Goal: Task Accomplishment & Management: Use online tool/utility

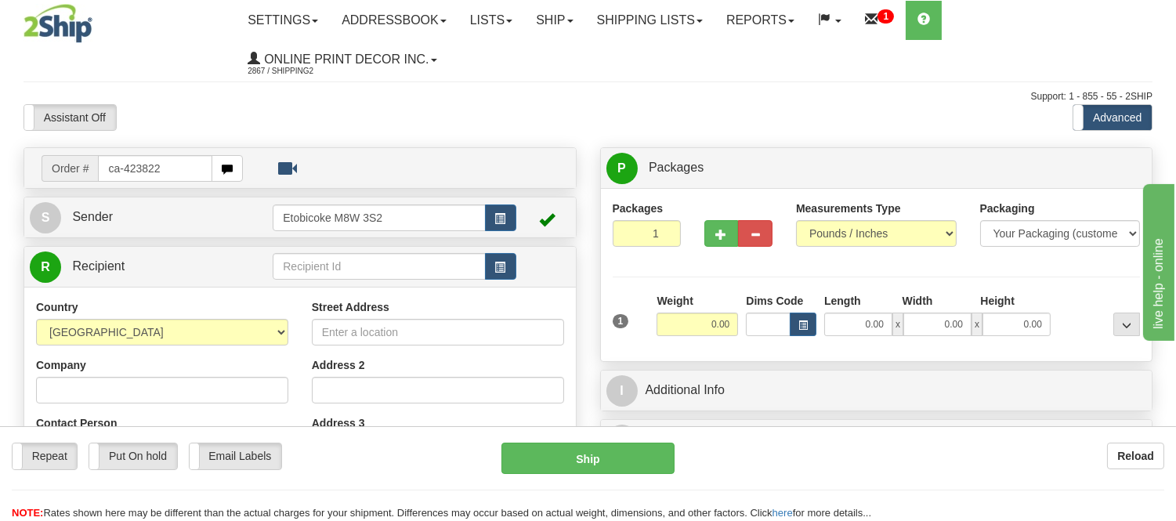
type input "ca-423822"
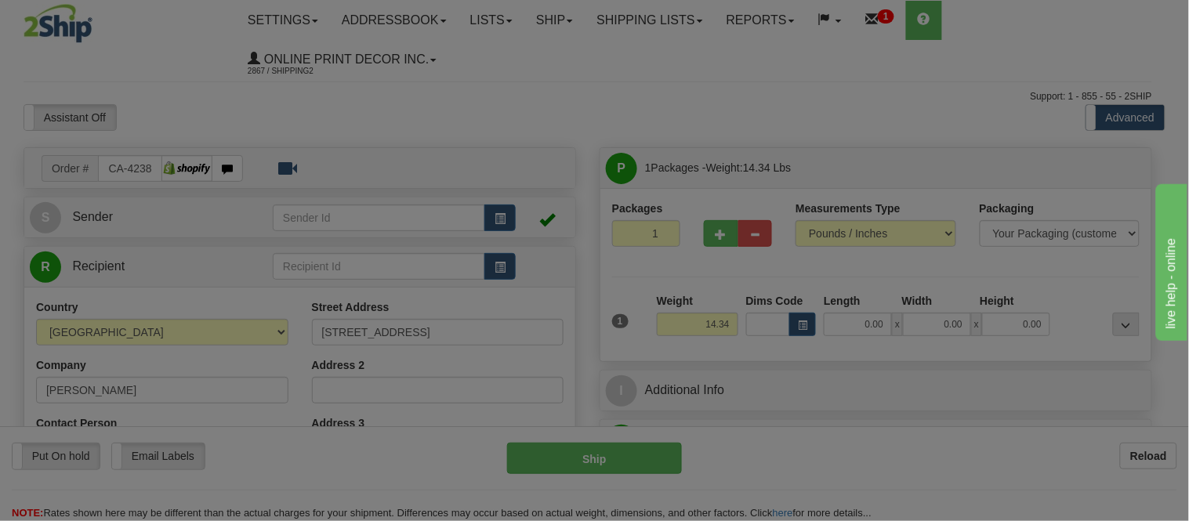
type input "EDMONTON"
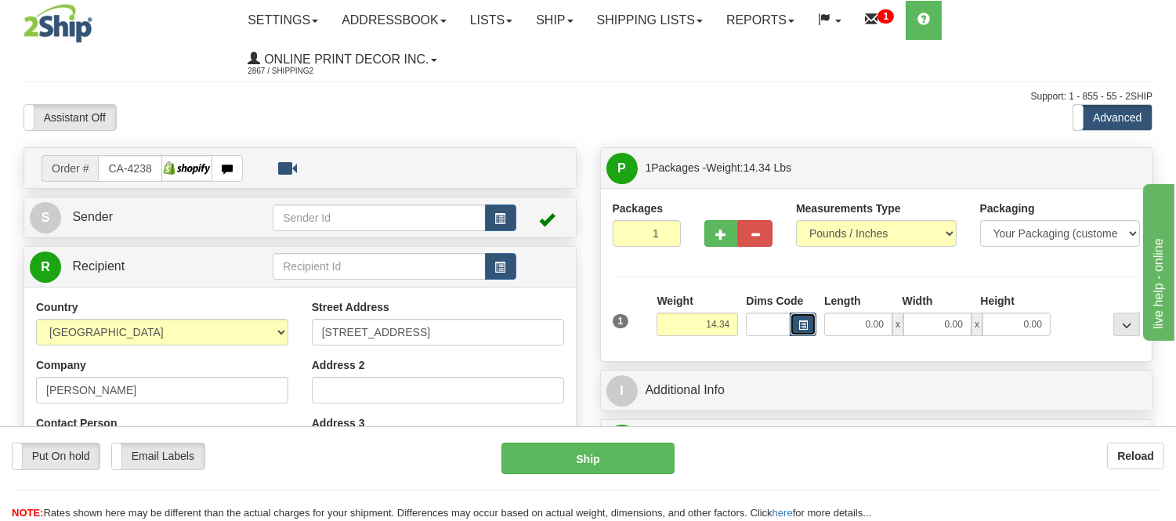
click at [802, 326] on span "button" at bounding box center [803, 325] width 9 height 9
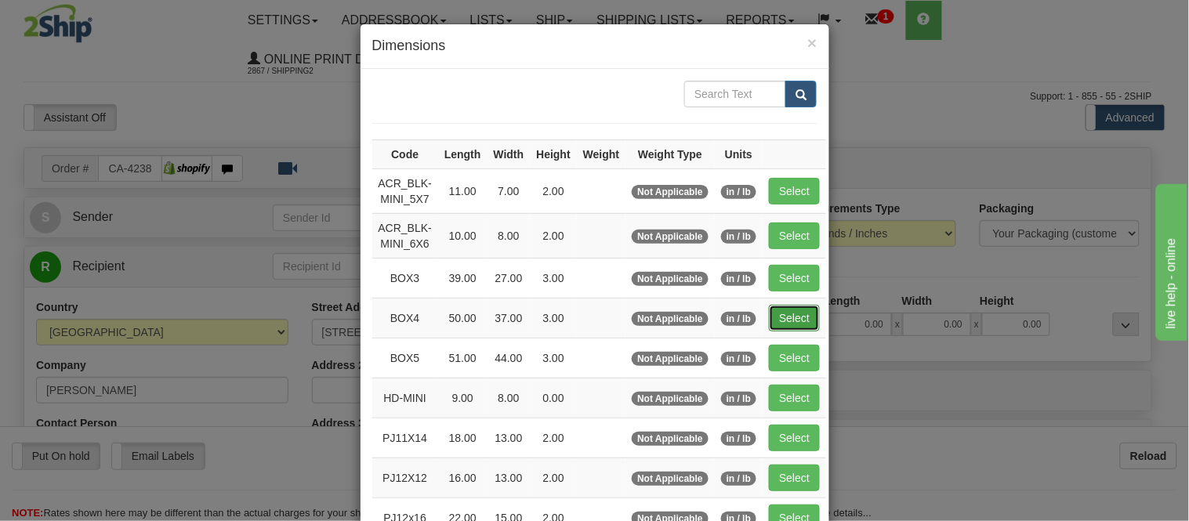
click at [784, 319] on button "Select" at bounding box center [794, 318] width 51 height 27
type input "BOX4"
type input "50.00"
type input "37.00"
type input "3.00"
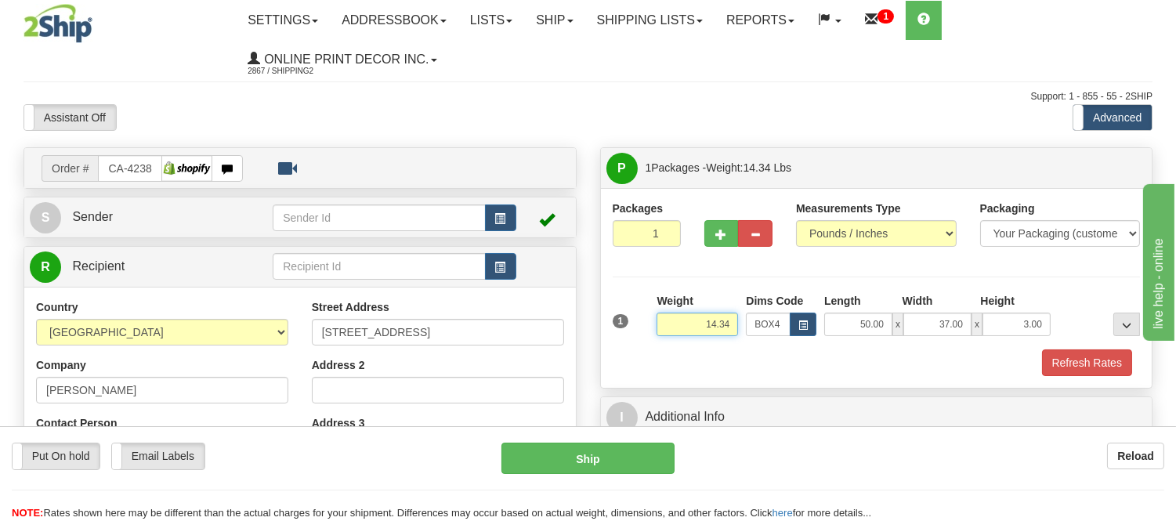
drag, startPoint x: 733, startPoint y: 320, endPoint x: 648, endPoint y: 341, distance: 87.2
click at [648, 341] on div "1 Weight 14.34 Dims Code x x" at bounding box center [877, 321] width 536 height 56
type input "15.98"
click at [1105, 353] on button "Refresh Rates" at bounding box center [1087, 362] width 90 height 27
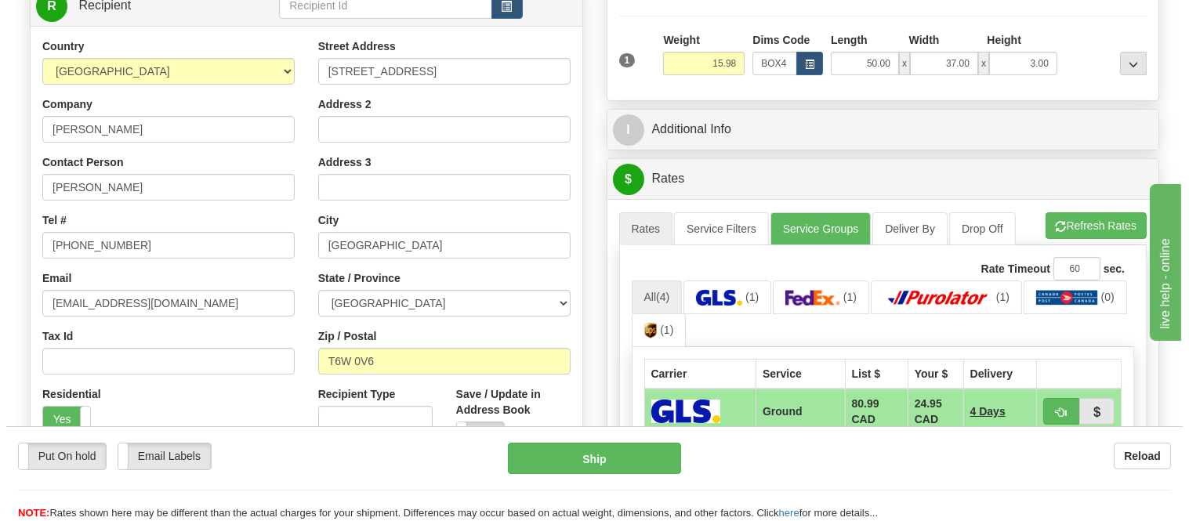
scroll to position [435, 0]
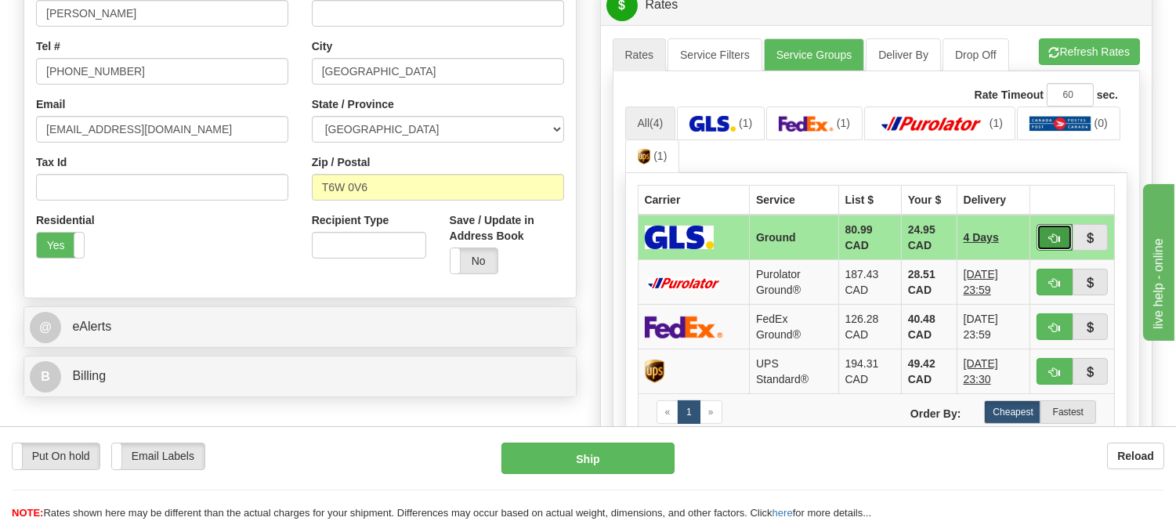
click at [1056, 241] on span "button" at bounding box center [1054, 239] width 11 height 10
type input "1"
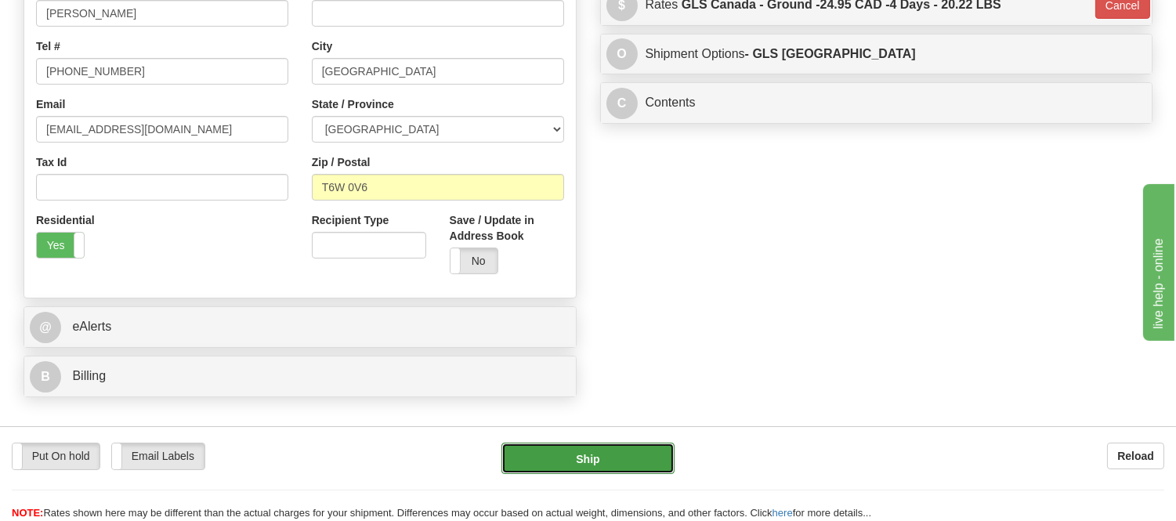
click at [647, 445] on button "Ship" at bounding box center [588, 458] width 172 height 31
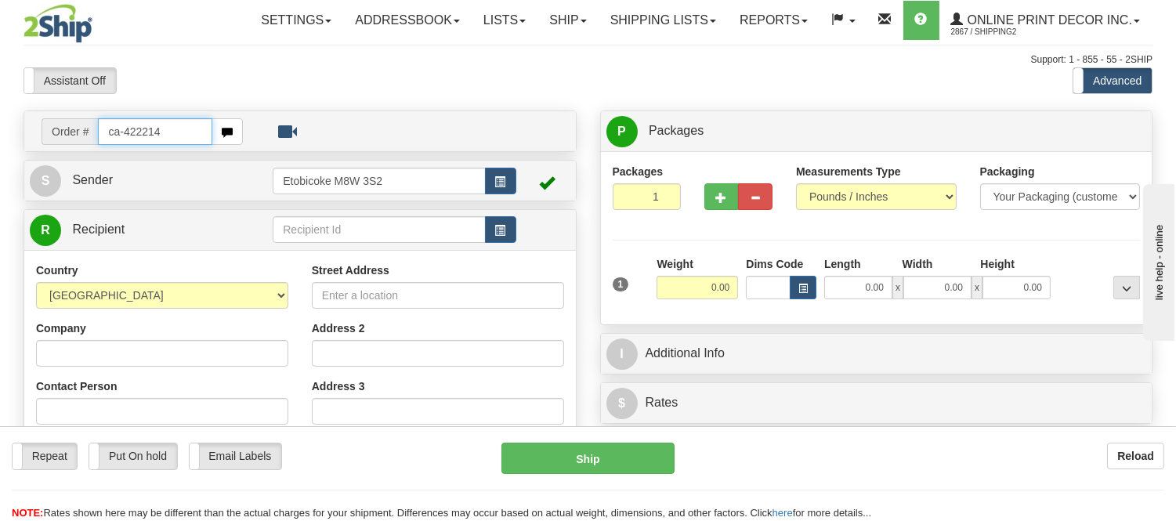
type input "ca-422214"
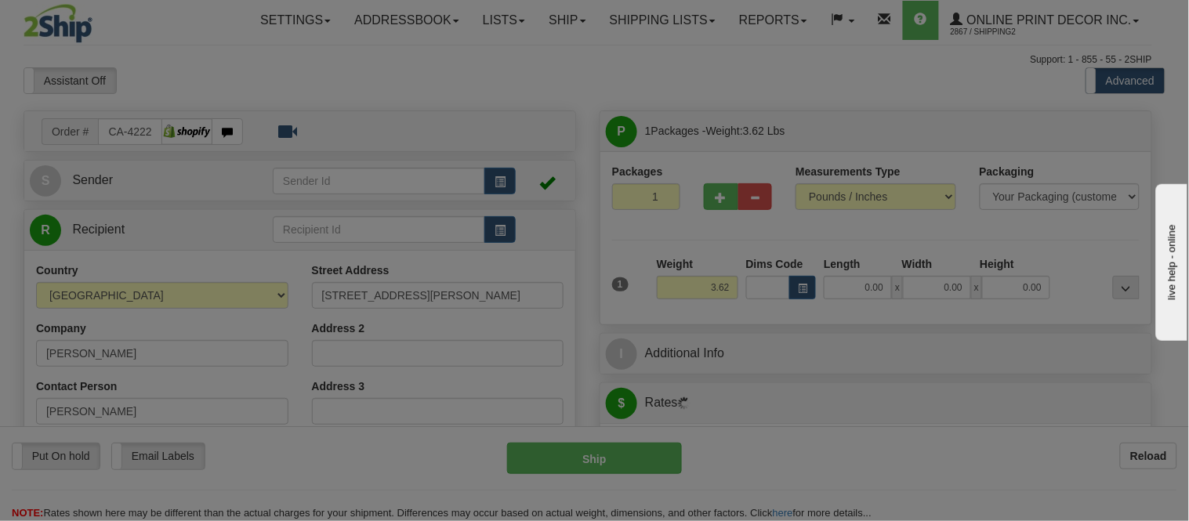
type input "[GEOGRAPHIC_DATA]"
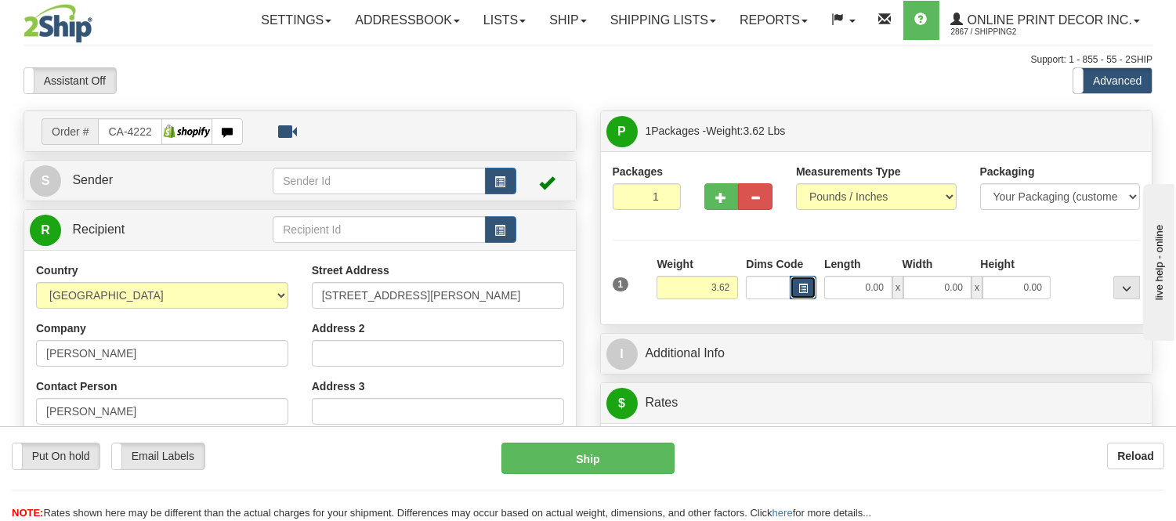
click at [802, 281] on button "button" at bounding box center [803, 288] width 27 height 24
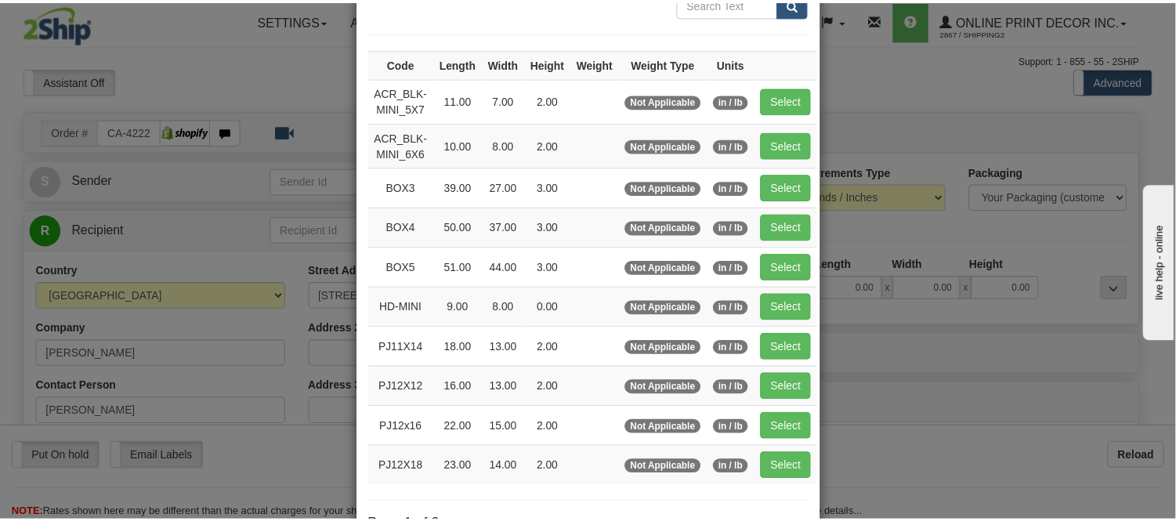
scroll to position [174, 0]
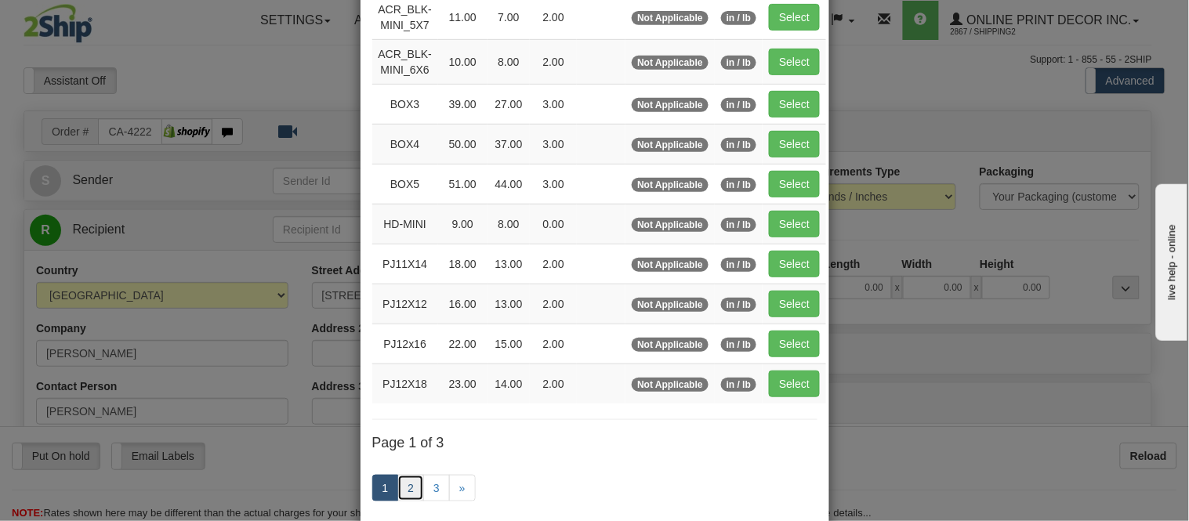
click at [404, 489] on link "2" at bounding box center [410, 488] width 27 height 27
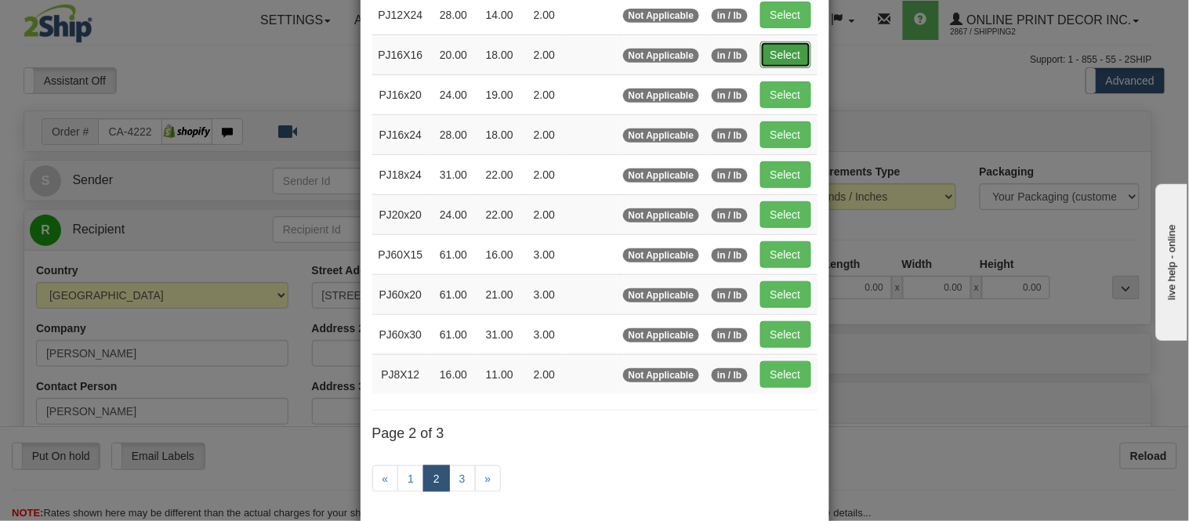
click at [760, 45] on button "Select" at bounding box center [785, 55] width 51 height 27
type input "PJ16X16"
type input "20.00"
type input "18.00"
type input "2.00"
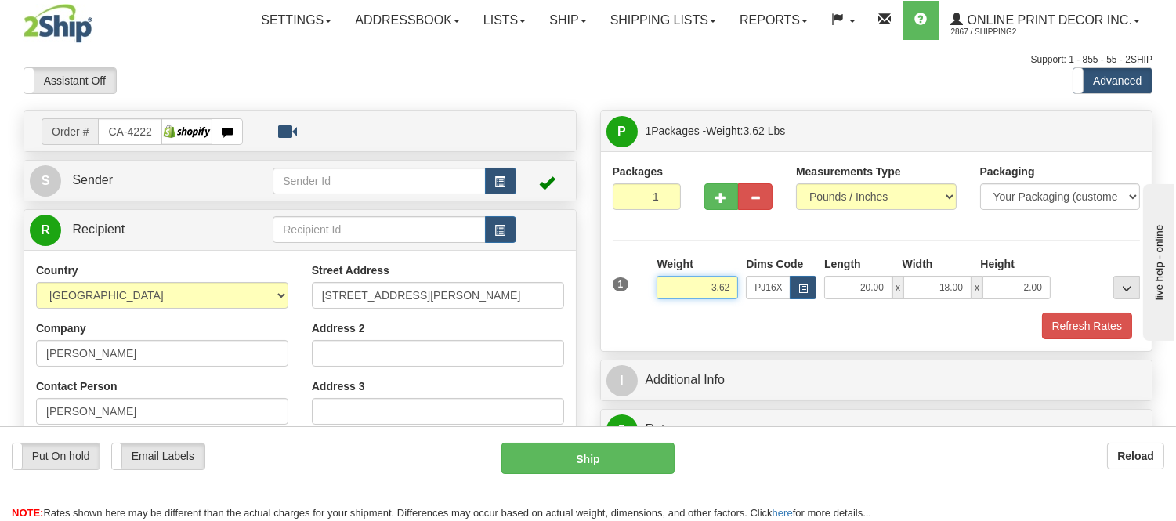
drag, startPoint x: 735, startPoint y: 288, endPoint x: 632, endPoint y: 288, distance: 102.7
click at [632, 288] on div "1 Weight 3.62 Dims Code x x" at bounding box center [877, 284] width 536 height 56
click button "Delete" at bounding box center [0, 0] width 0 height 0
type input "4.00"
click at [1060, 324] on button "Refresh Rates" at bounding box center [1087, 326] width 90 height 27
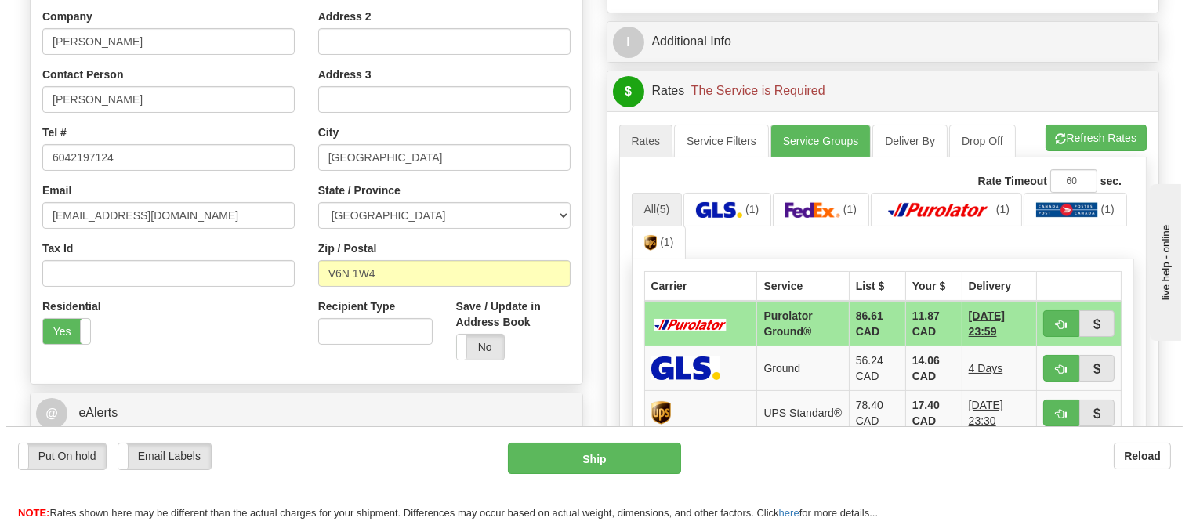
scroll to position [348, 0]
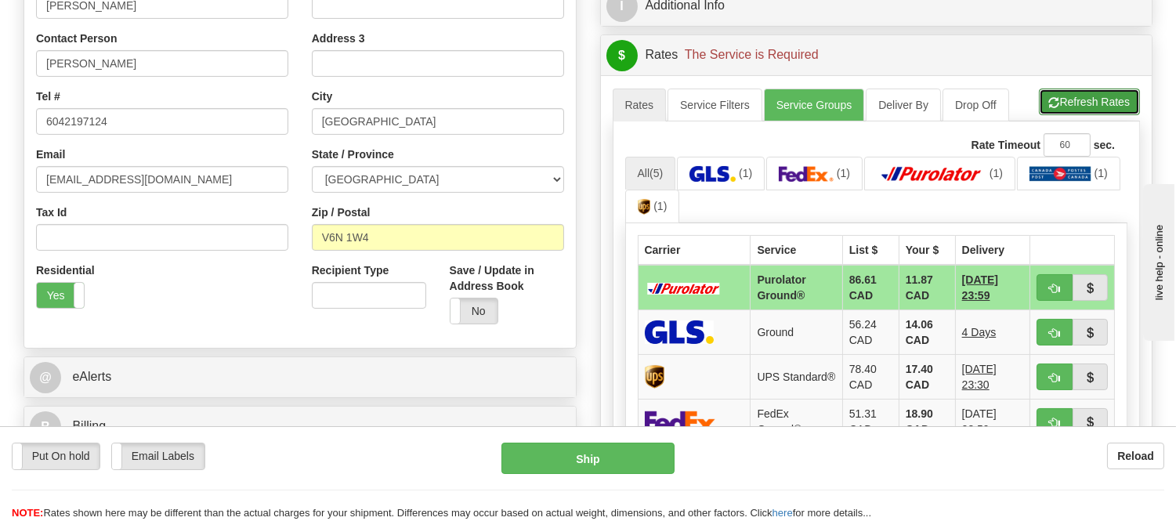
click at [1084, 99] on button "Refresh Rates" at bounding box center [1089, 102] width 101 height 27
click at [1045, 284] on button "button" at bounding box center [1055, 287] width 36 height 27
type input "260"
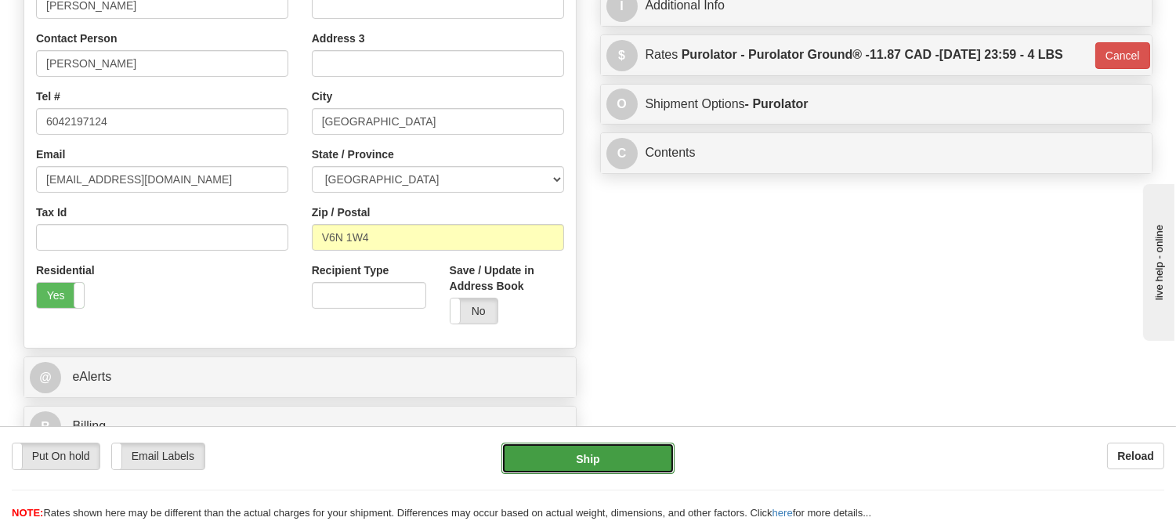
click at [623, 451] on button "Ship" at bounding box center [588, 458] width 172 height 31
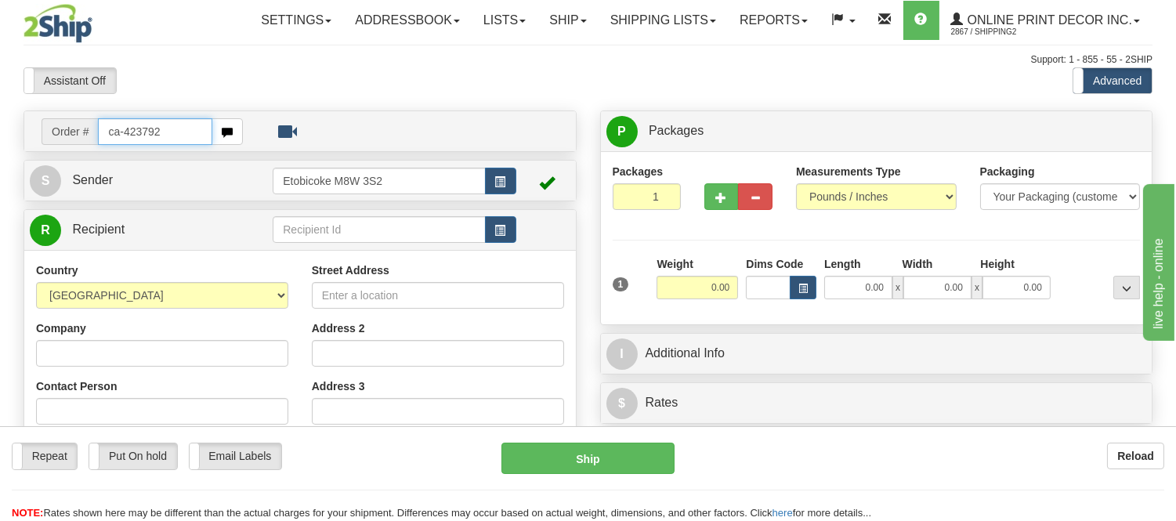
type input "ca-423792"
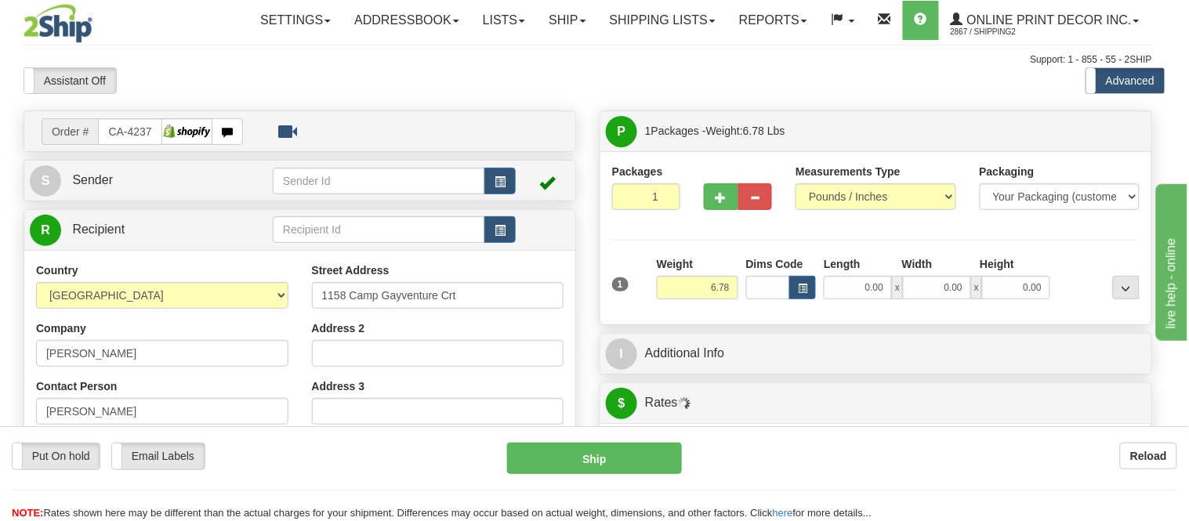
type input "MINDEN"
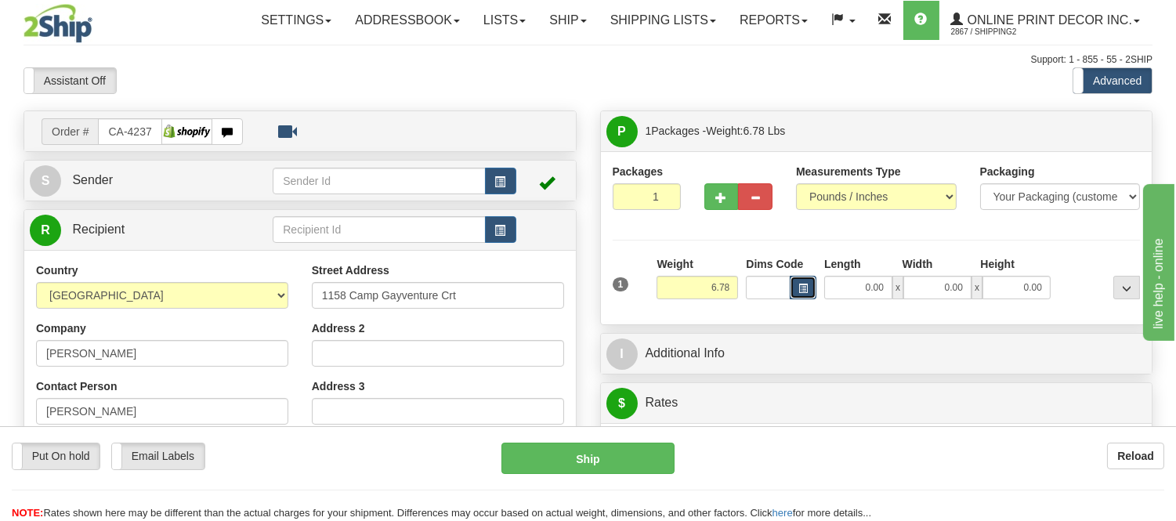
click at [802, 281] on button "button" at bounding box center [803, 288] width 27 height 24
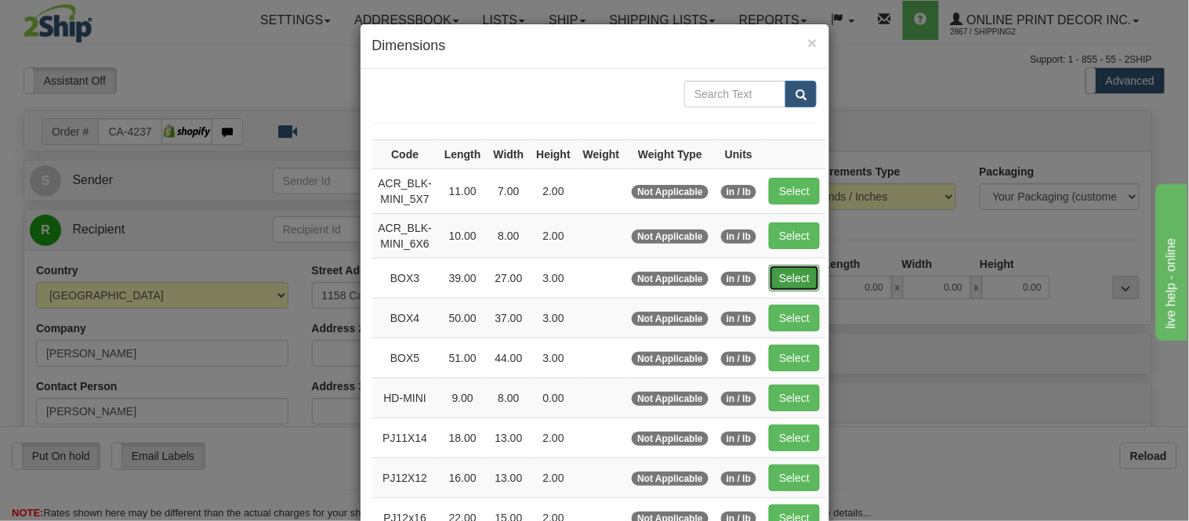
click at [782, 267] on button "Select" at bounding box center [794, 278] width 51 height 27
type input "BOX3"
type input "39.00"
type input "27.00"
type input "3.00"
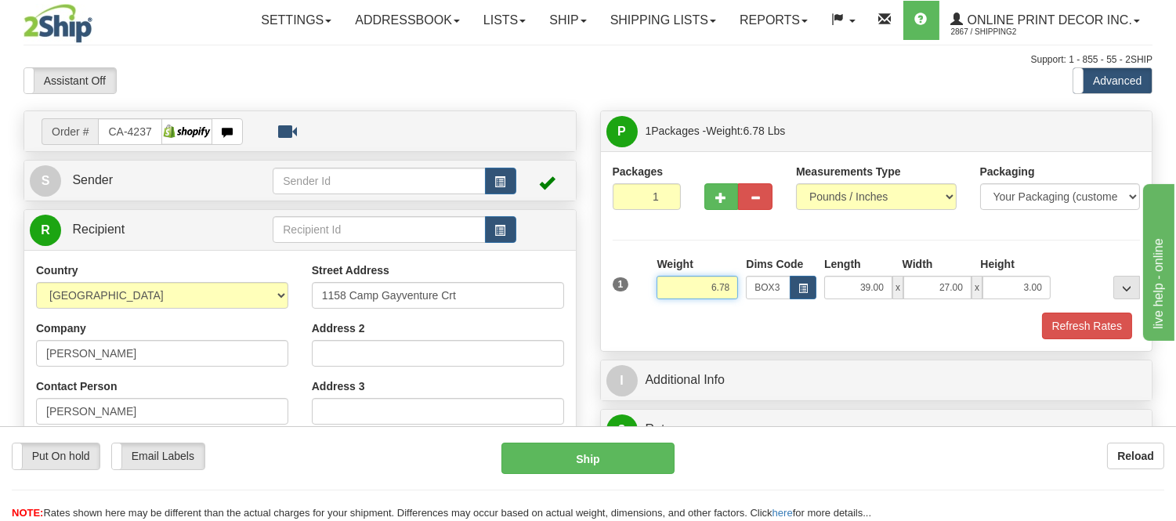
drag, startPoint x: 734, startPoint y: 285, endPoint x: 613, endPoint y: 306, distance: 123.3
click at [613, 306] on div "1 Weight 6.78 Dims Code BOX3" at bounding box center [877, 284] width 536 height 56
type input "9.98"
click at [1101, 331] on button "Refresh Rates" at bounding box center [1087, 326] width 90 height 27
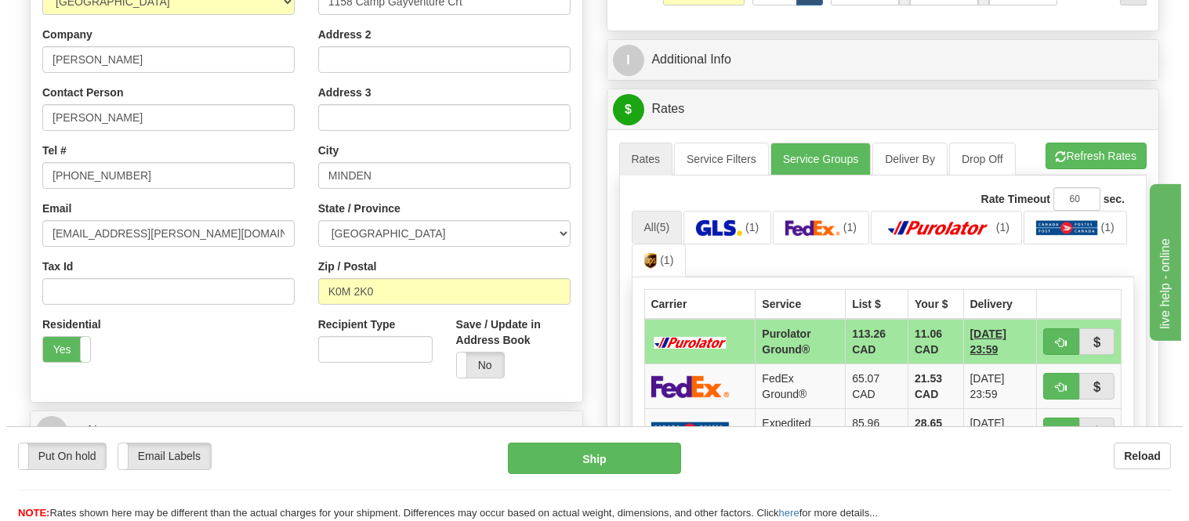
scroll to position [367, 0]
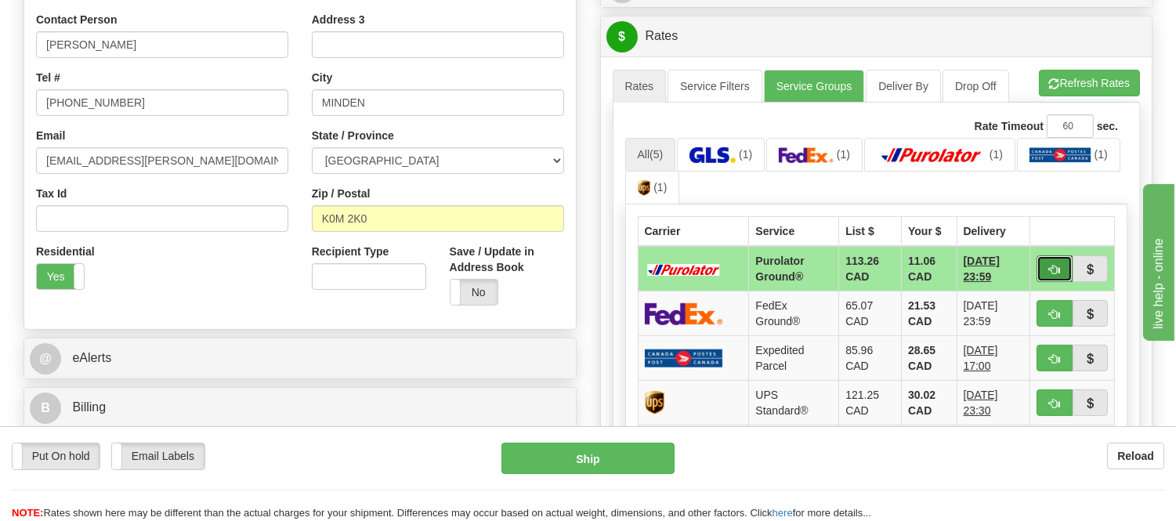
click at [1037, 263] on button "button" at bounding box center [1055, 268] width 36 height 27
type input "260"
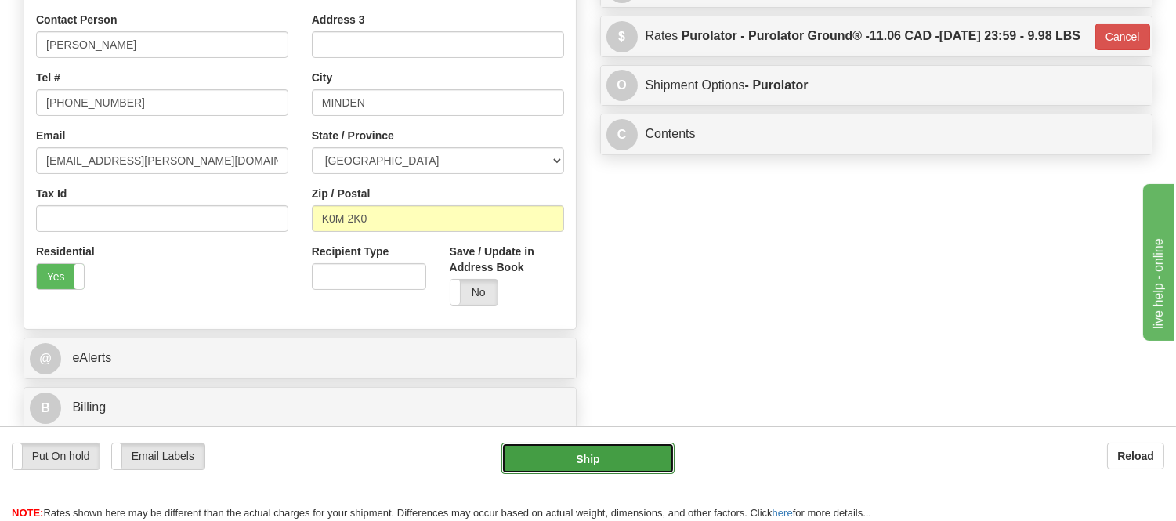
click at [573, 451] on button "Ship" at bounding box center [588, 458] width 172 height 31
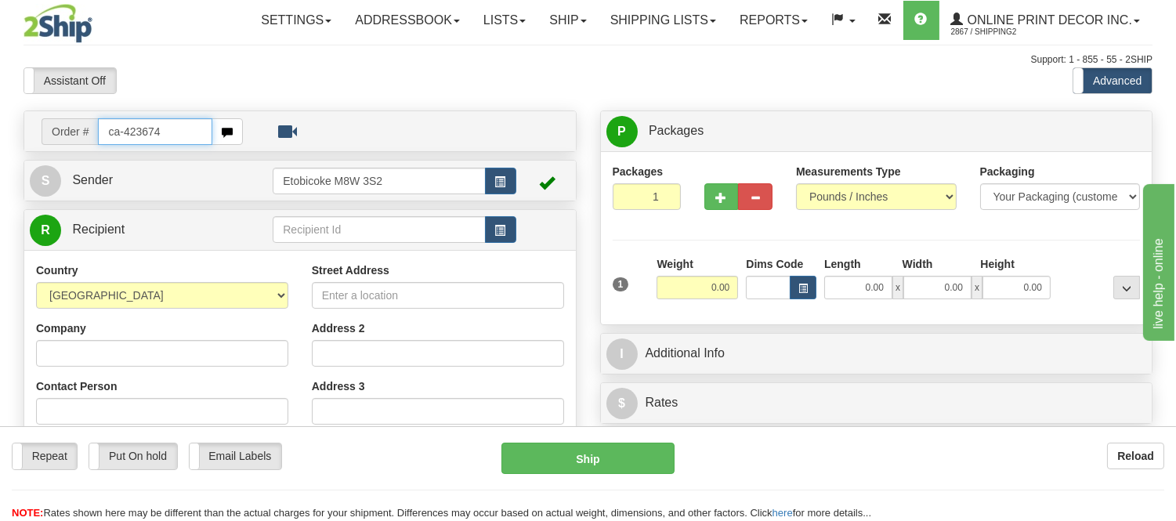
type input "ca-423674"
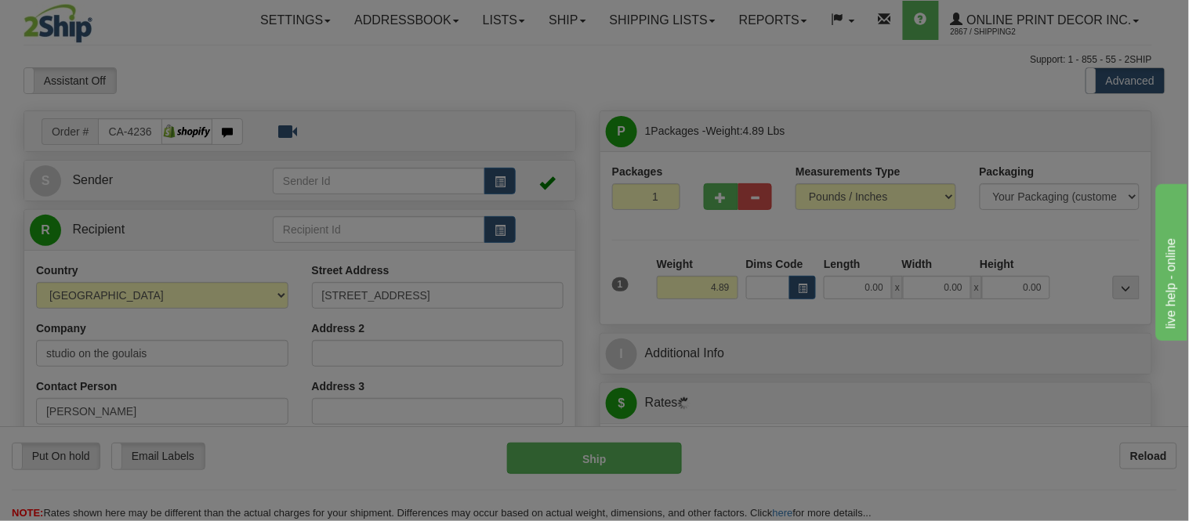
type input "SAULT STE. MARIE"
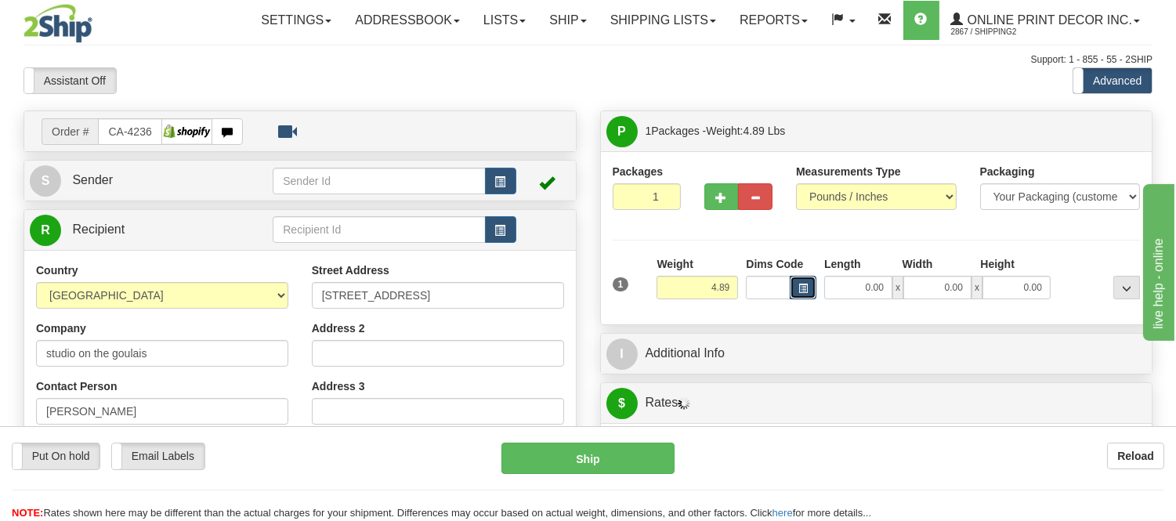
click at [807, 288] on span "button" at bounding box center [803, 288] width 9 height 9
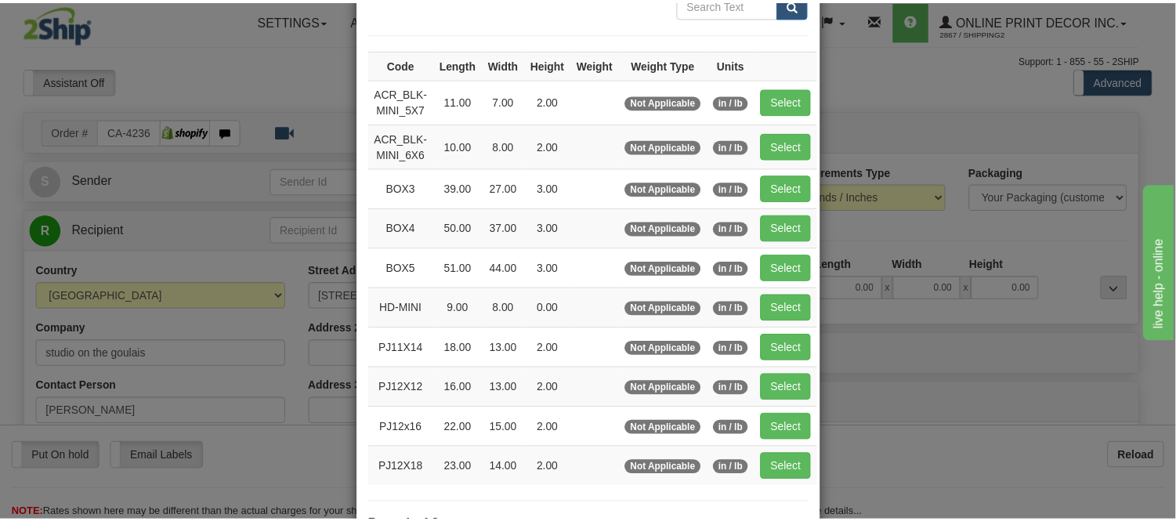
scroll to position [174, 0]
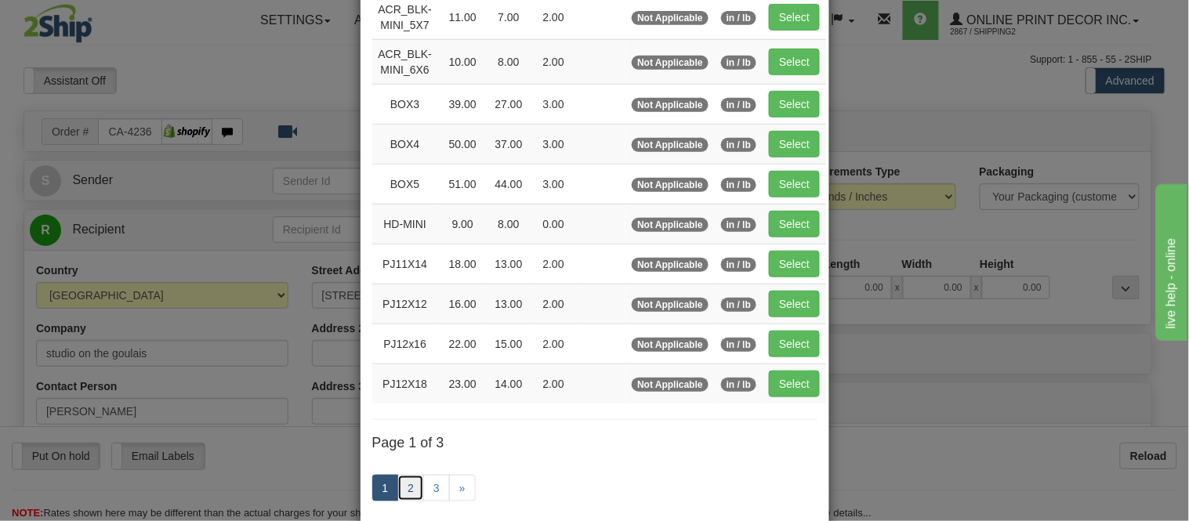
click at [404, 488] on link "2" at bounding box center [410, 488] width 27 height 27
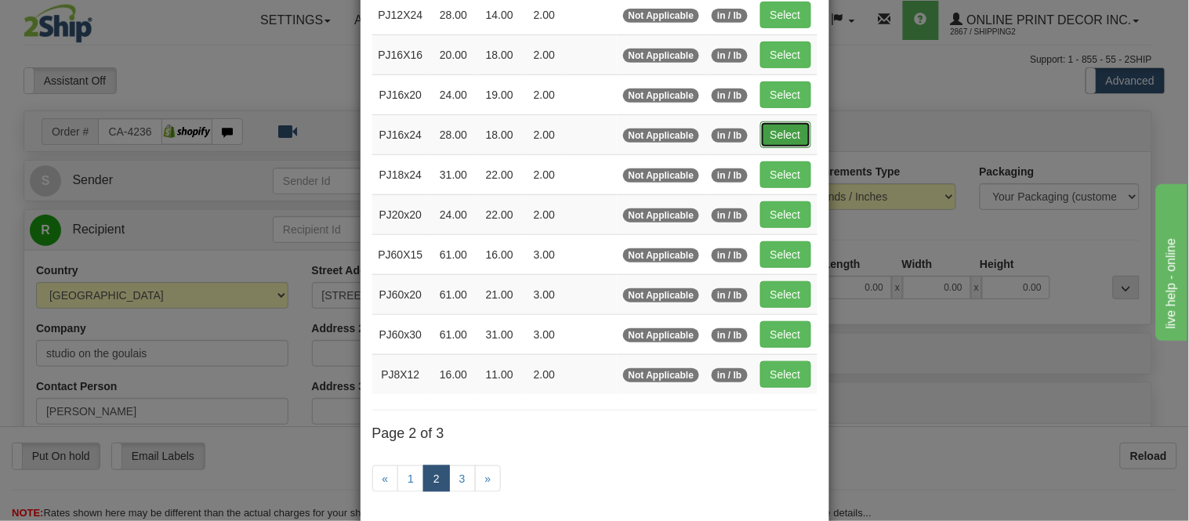
click at [791, 123] on button "Select" at bounding box center [785, 134] width 51 height 27
type input "PJ16x24"
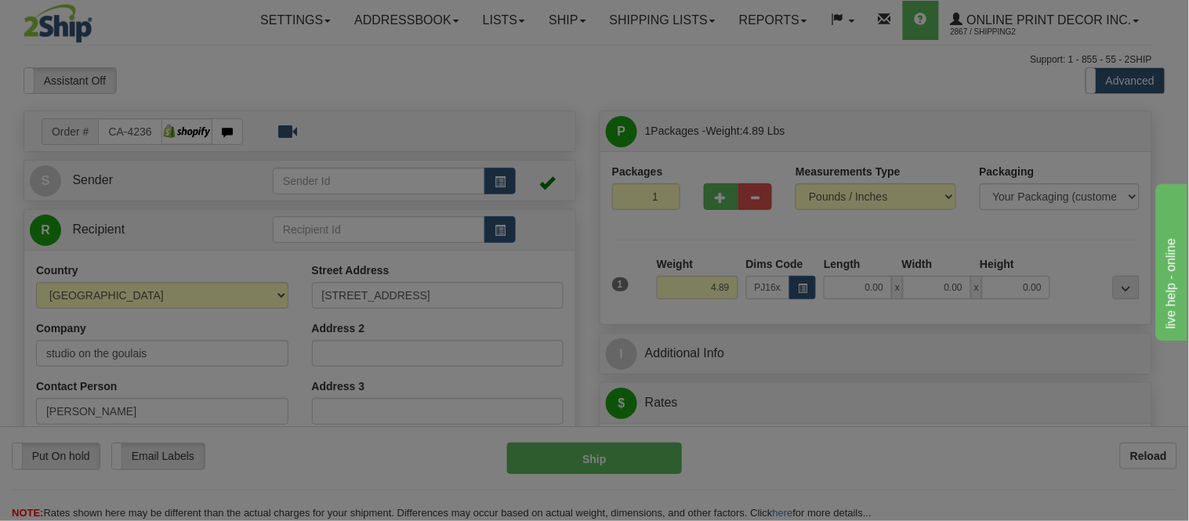
type input "28.00"
type input "18.00"
type input "2.00"
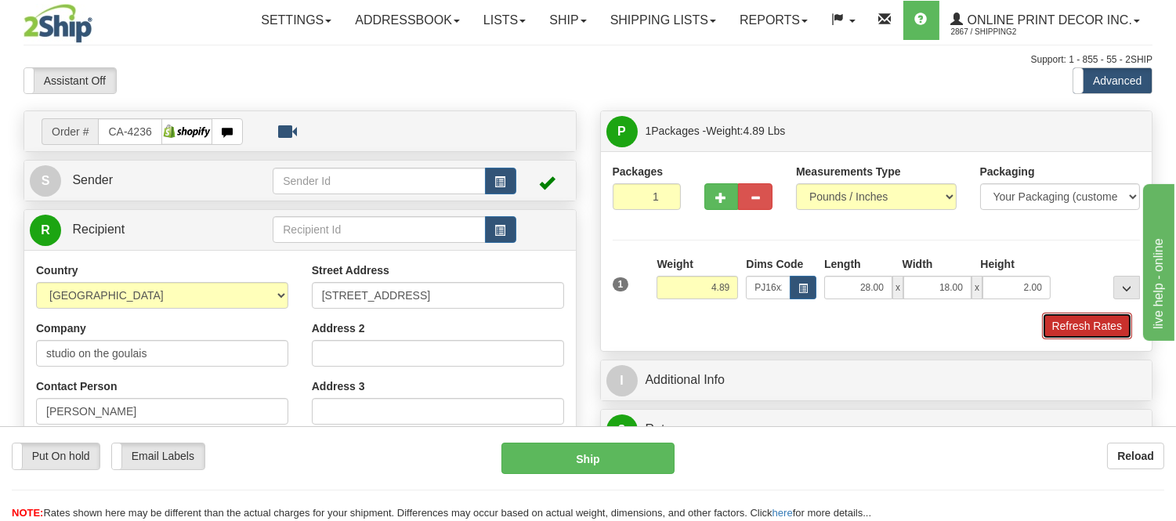
click at [1092, 316] on button "Refresh Rates" at bounding box center [1087, 326] width 90 height 27
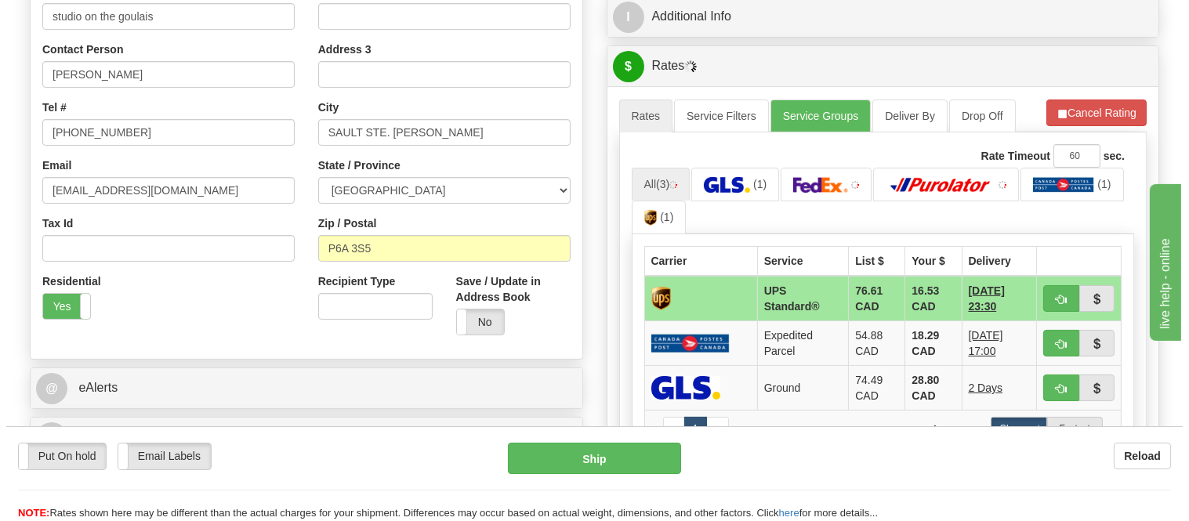
scroll to position [348, 0]
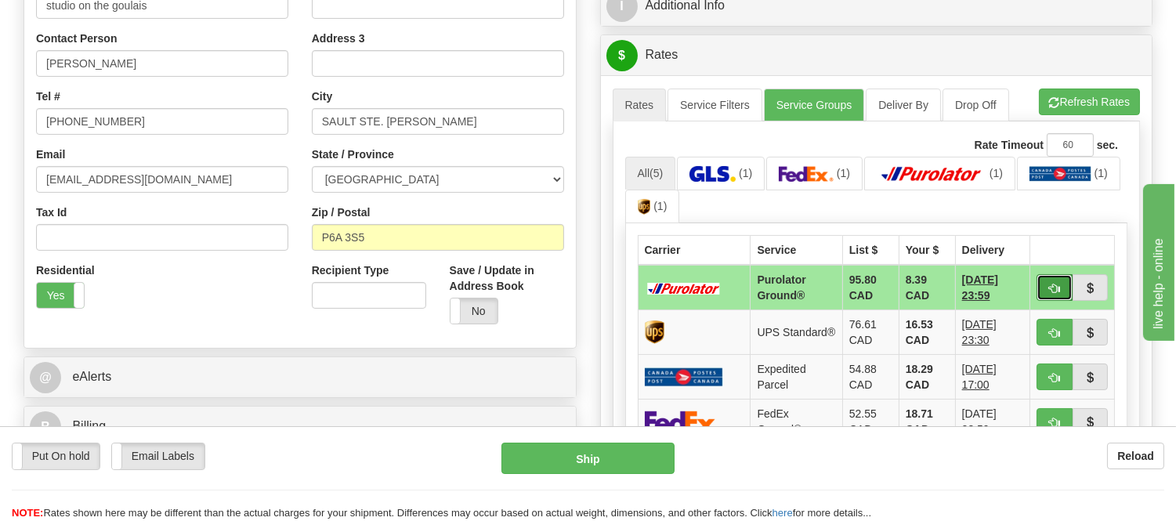
click at [1054, 300] on button "button" at bounding box center [1055, 287] width 36 height 27
type input "260"
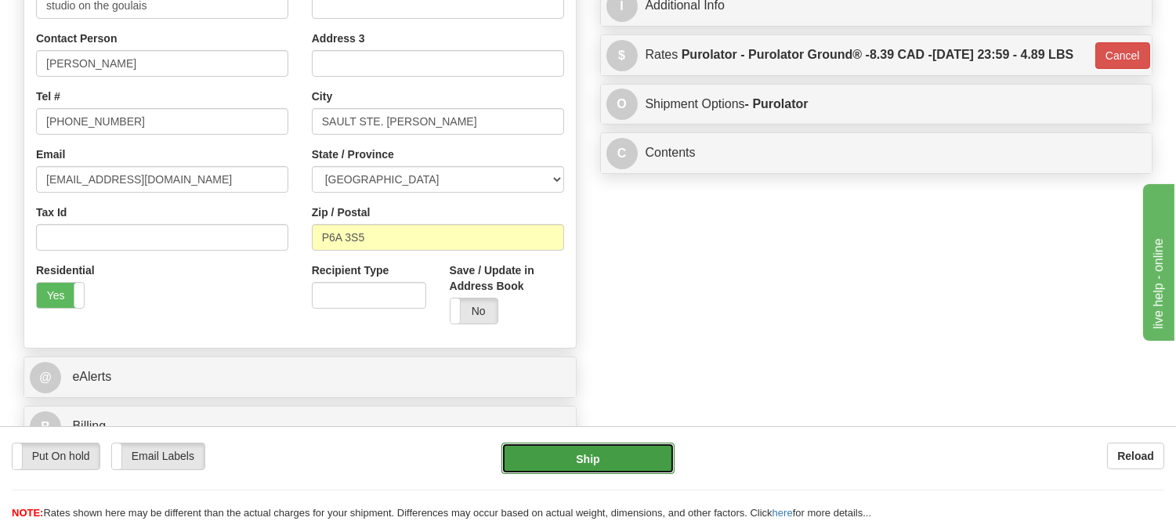
click at [635, 459] on button "Ship" at bounding box center [588, 458] width 172 height 31
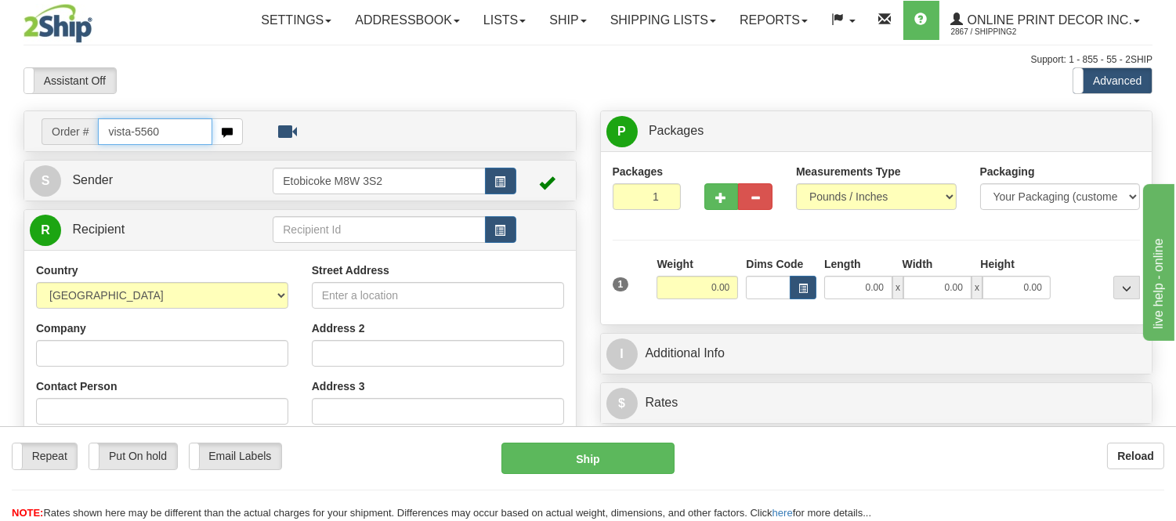
type input "vista-5560"
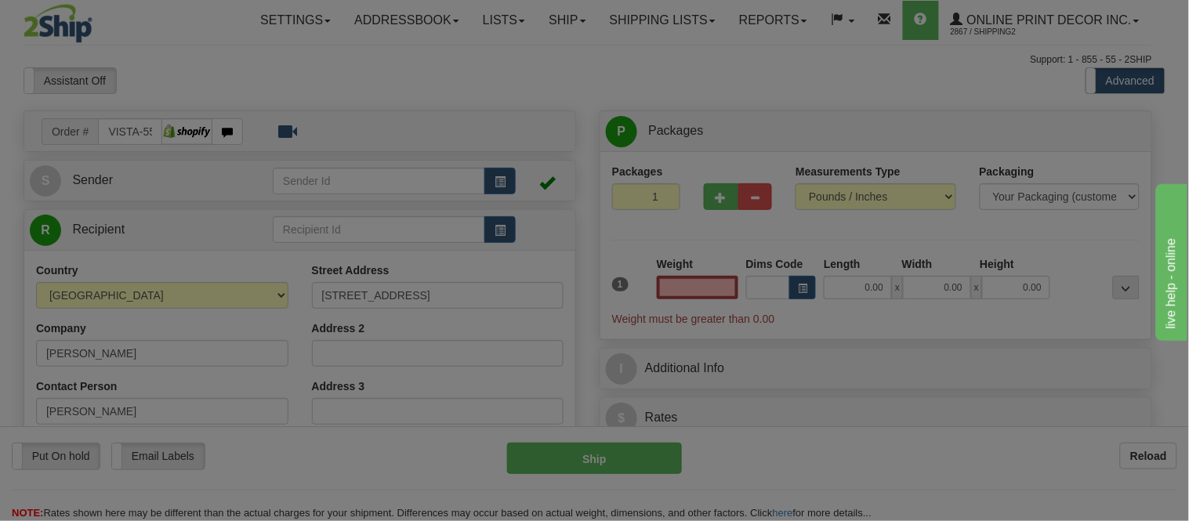
type input "WILLIAMSTOWN"
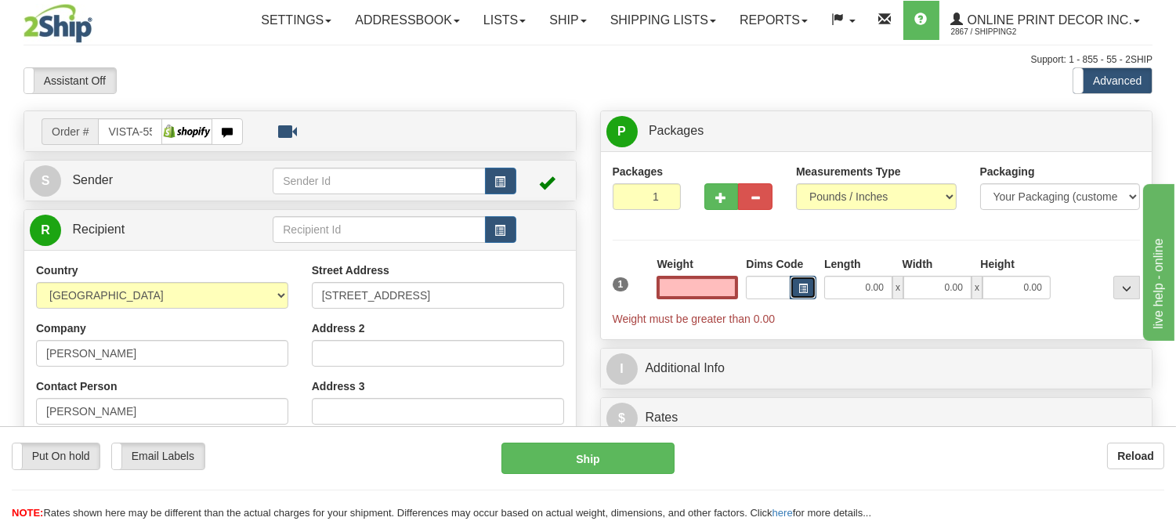
type input "0.00"
click at [808, 287] on button "button" at bounding box center [803, 288] width 27 height 24
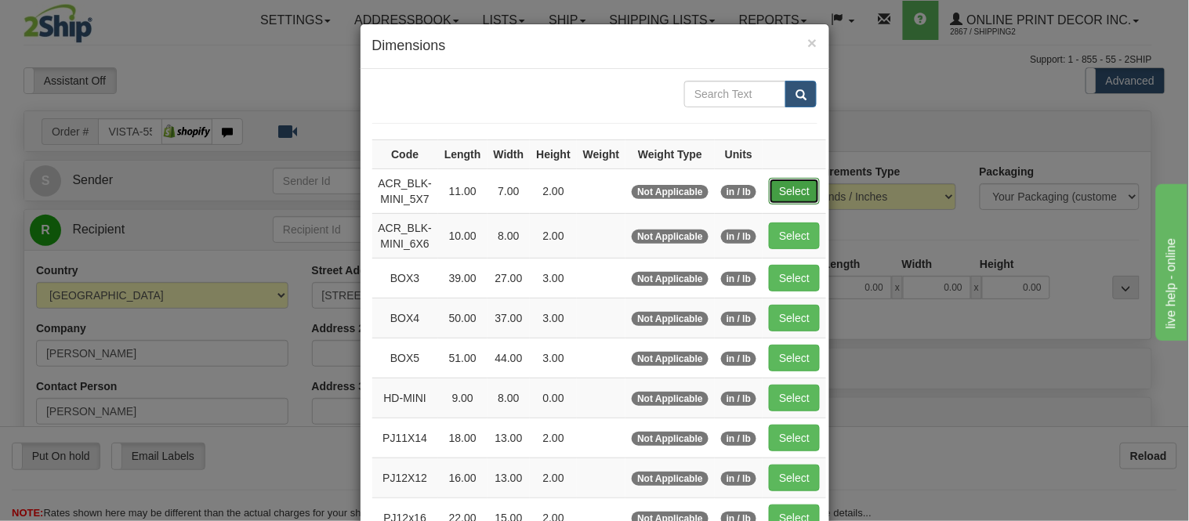
click at [784, 180] on button "Select" at bounding box center [794, 191] width 51 height 27
type input "ACR_BLK-MINI_5X7"
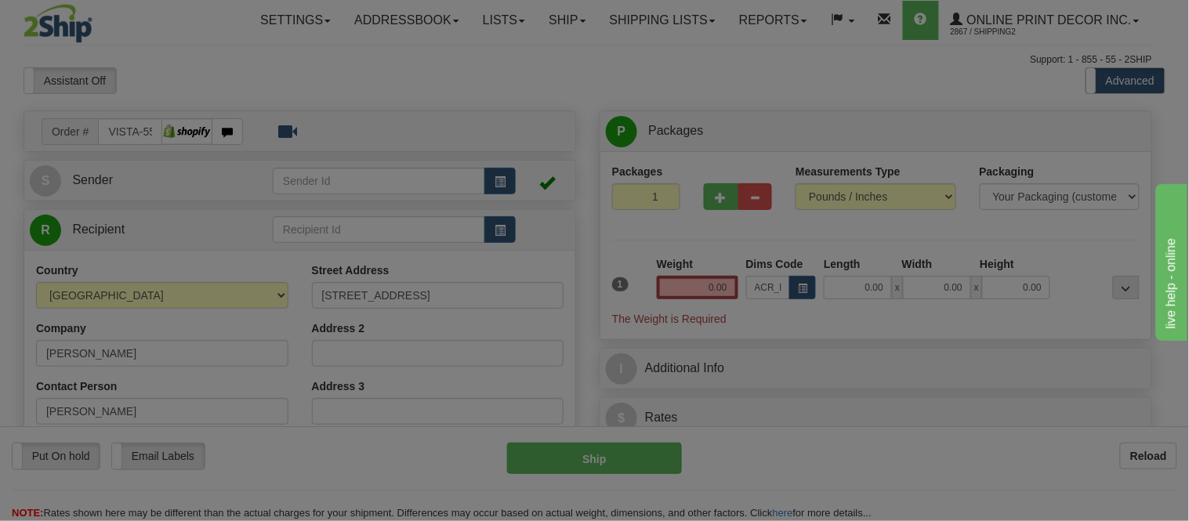
type input "11.00"
type input "7.00"
type input "2.00"
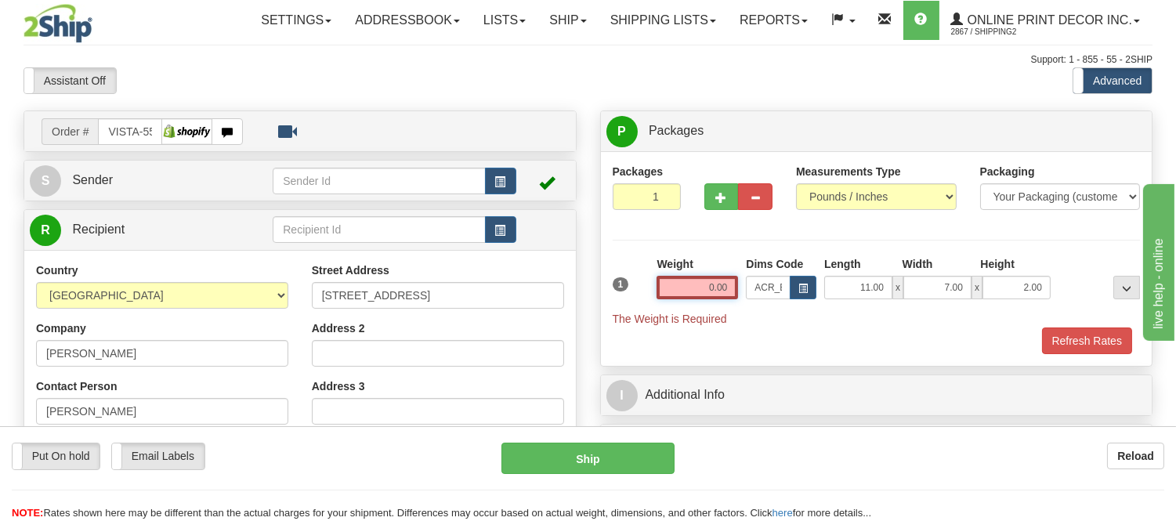
drag, startPoint x: 726, startPoint y: 293, endPoint x: 659, endPoint y: 309, distance: 69.2
click at [659, 309] on div "Weight 0.00" at bounding box center [697, 283] width 89 height 55
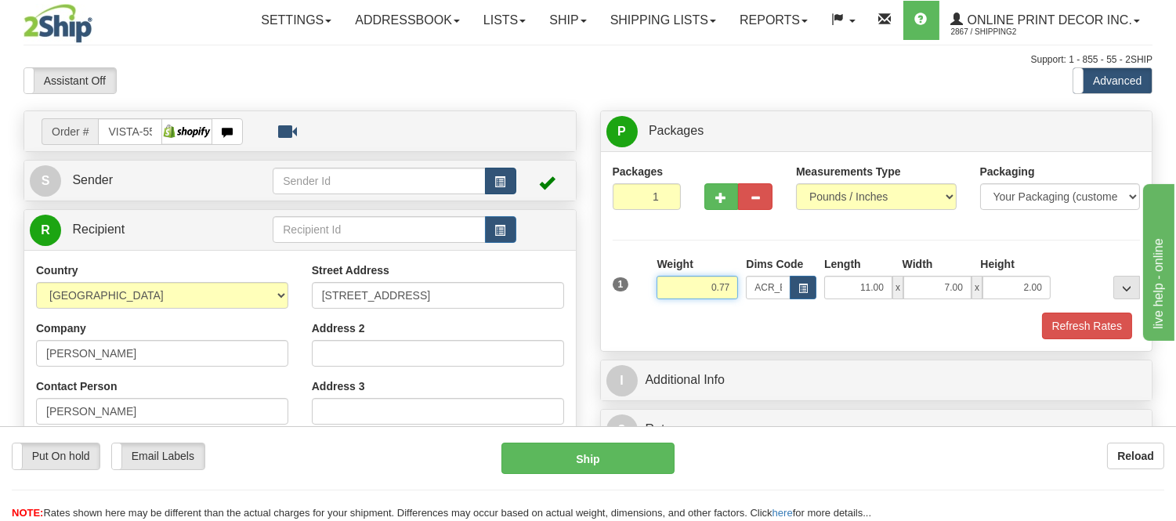
type input "0.77"
click at [498, 185] on span "button" at bounding box center [500, 182] width 11 height 10
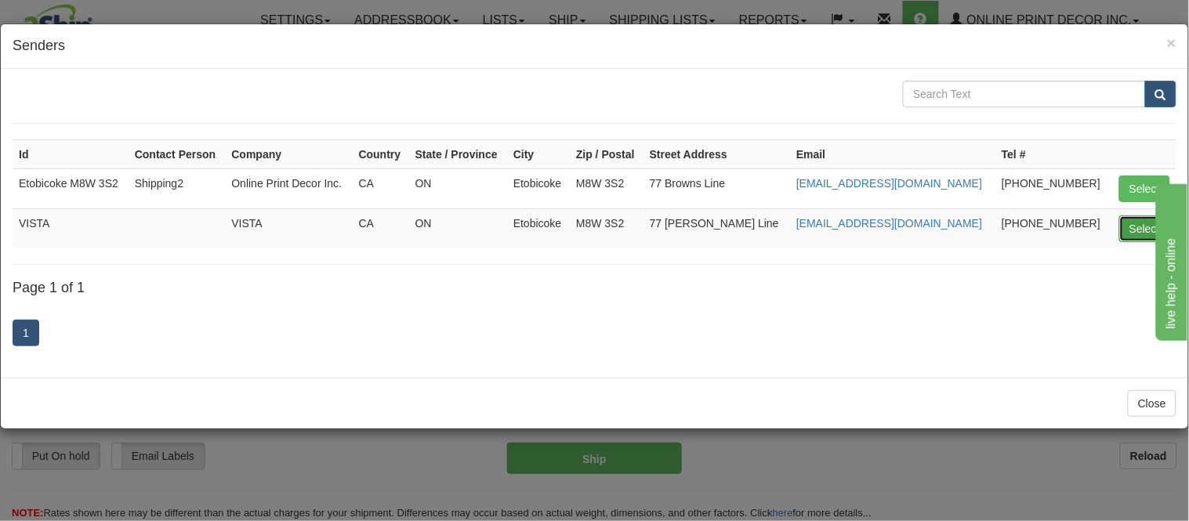
click at [1150, 224] on button "Select" at bounding box center [1144, 228] width 51 height 27
type input "VISTA"
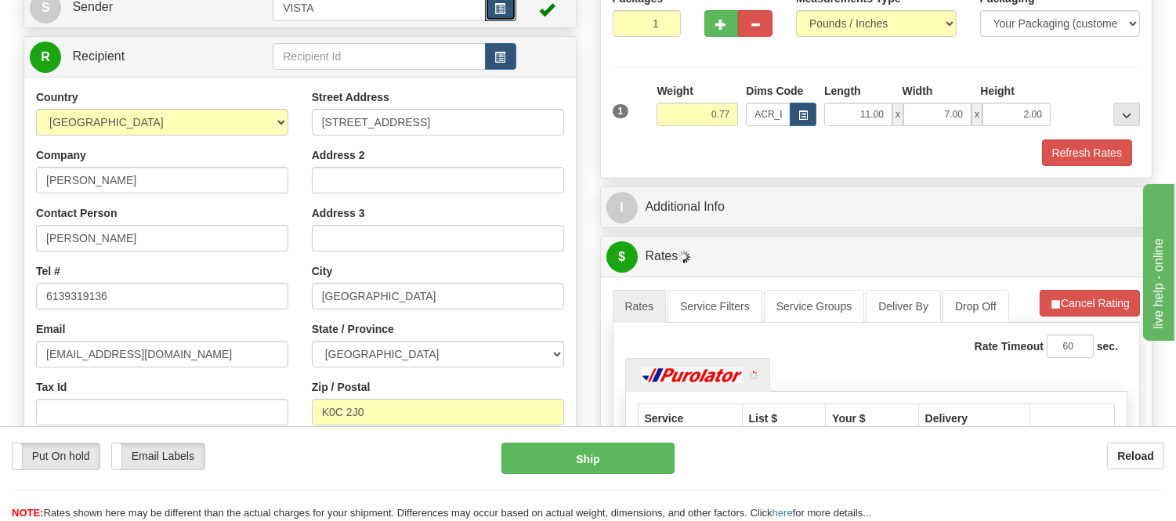
scroll to position [174, 0]
click at [1099, 151] on button "Refresh Rates" at bounding box center [1087, 152] width 90 height 27
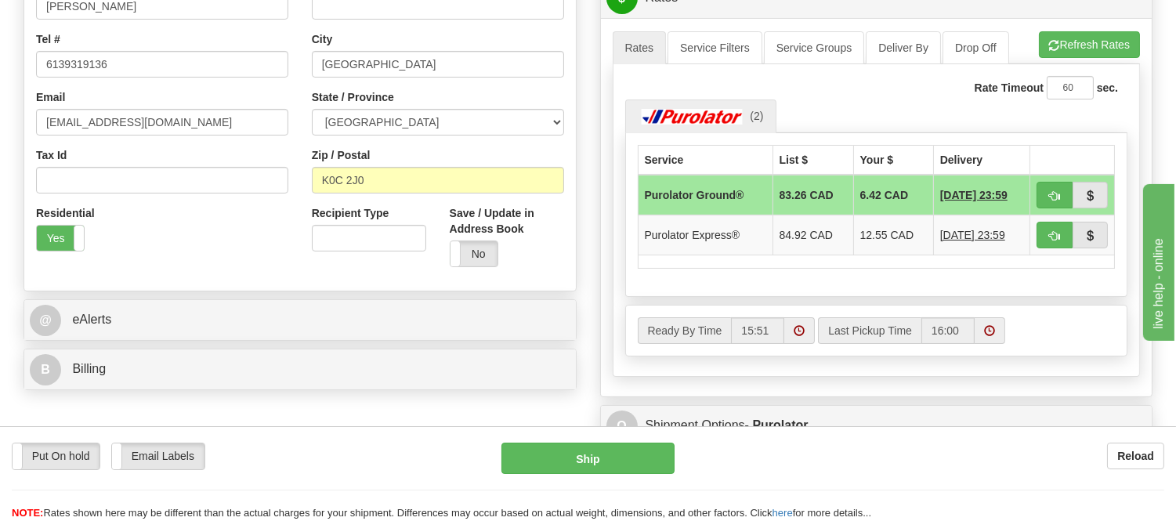
scroll to position [435, 0]
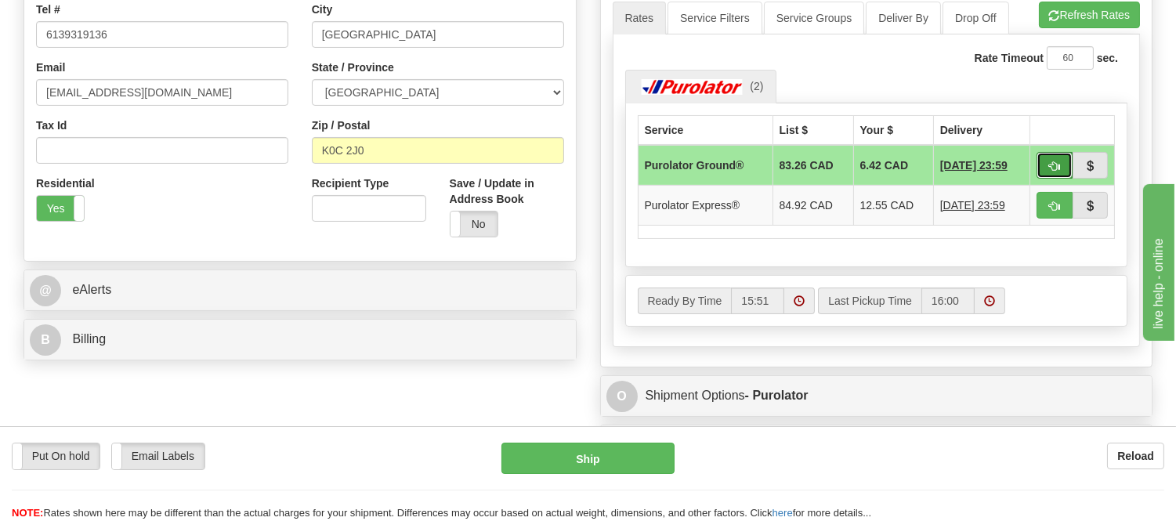
click at [1056, 165] on span "button" at bounding box center [1054, 166] width 11 height 10
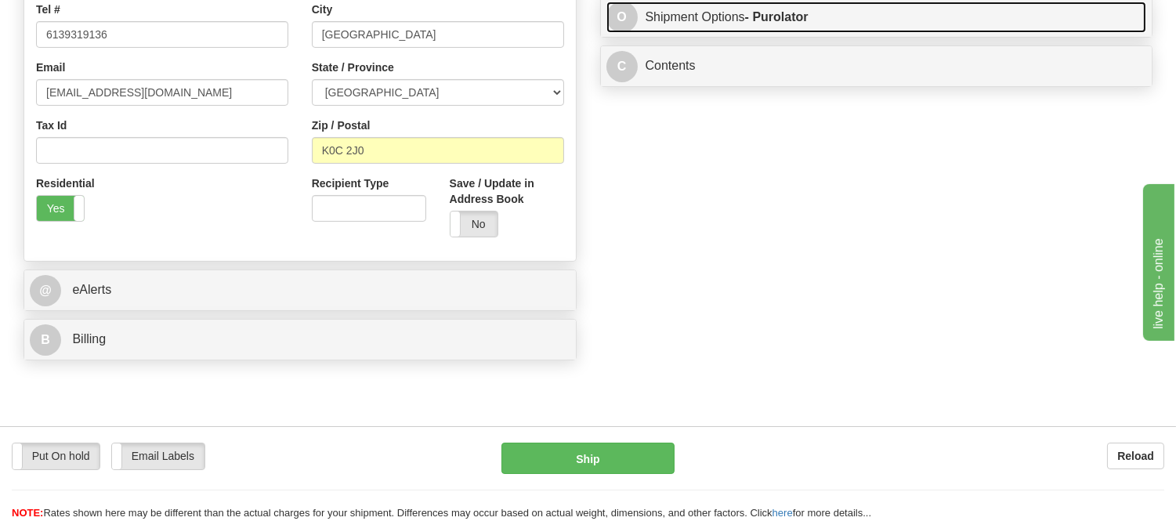
click at [1038, 24] on link "O Shipment Options - Purolator" at bounding box center [877, 18] width 541 height 32
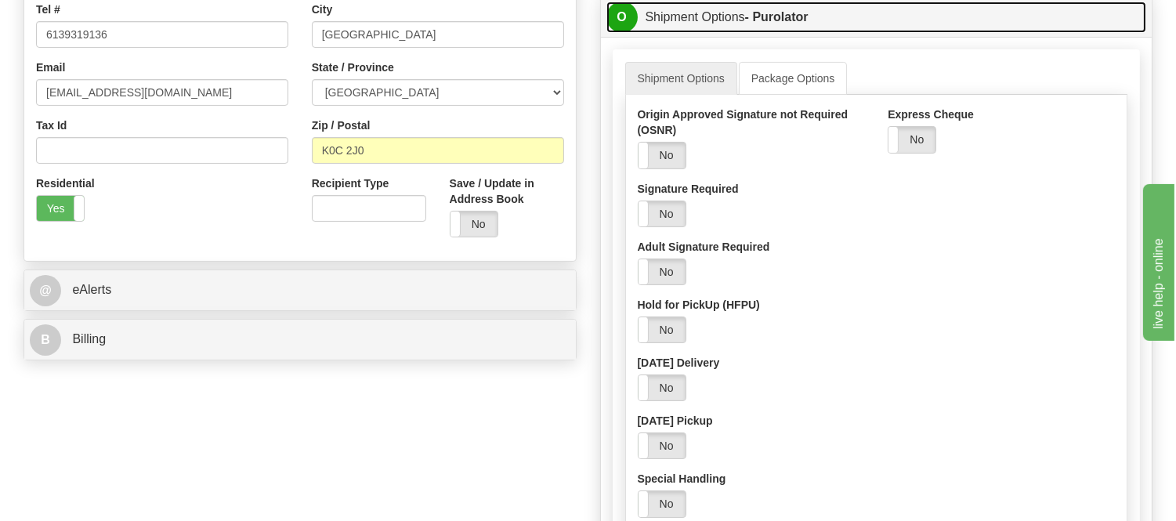
click at [1023, 25] on link "O Shipment Options - Purolator" at bounding box center [877, 18] width 541 height 32
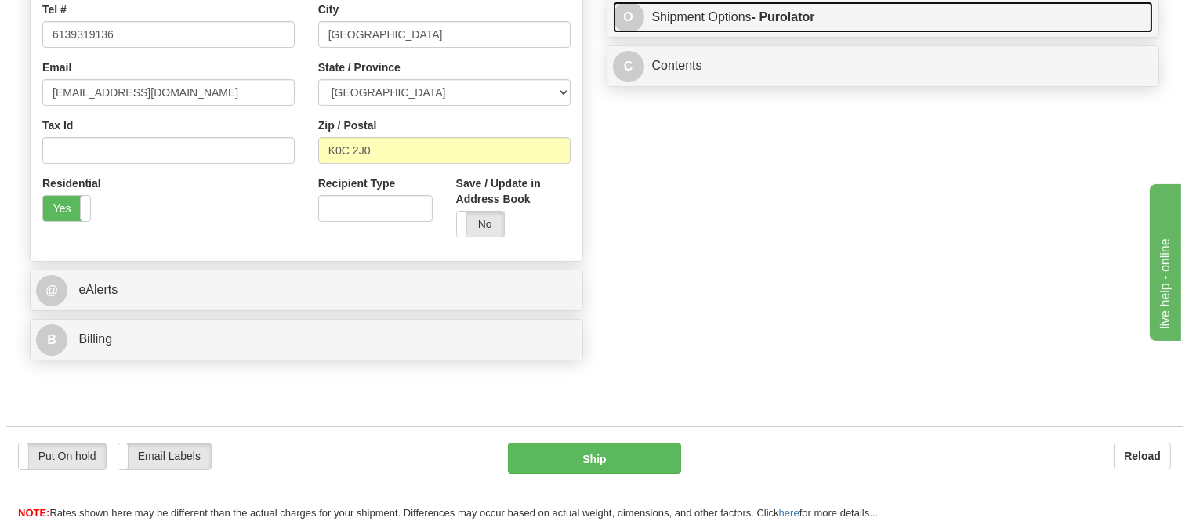
scroll to position [261, 0]
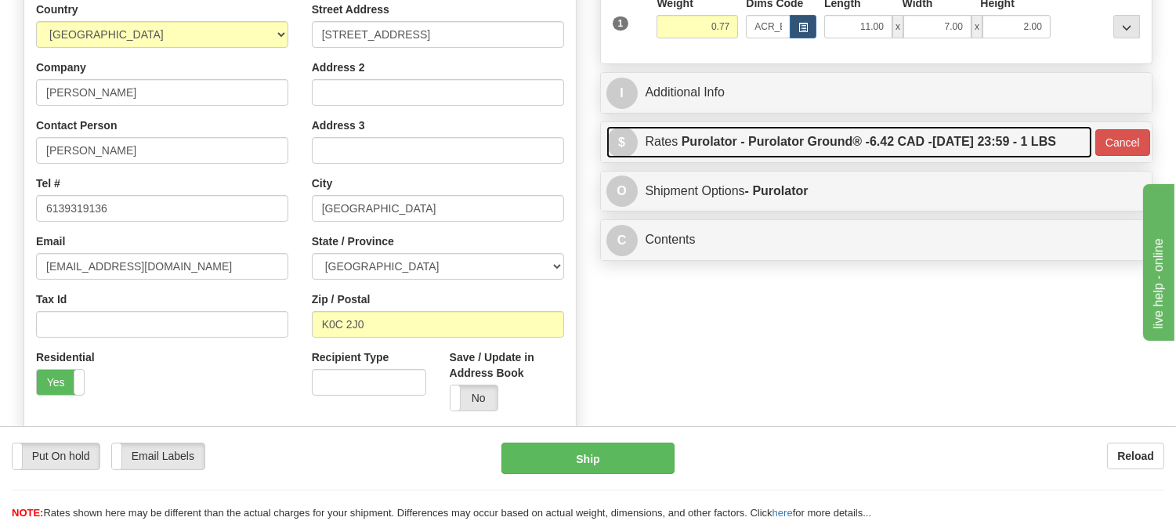
click at [1052, 150] on label "Purolator - Purolator Ground® - 6.42 CAD - 09/24/2025 23:59 - 1 LBS" at bounding box center [869, 141] width 375 height 31
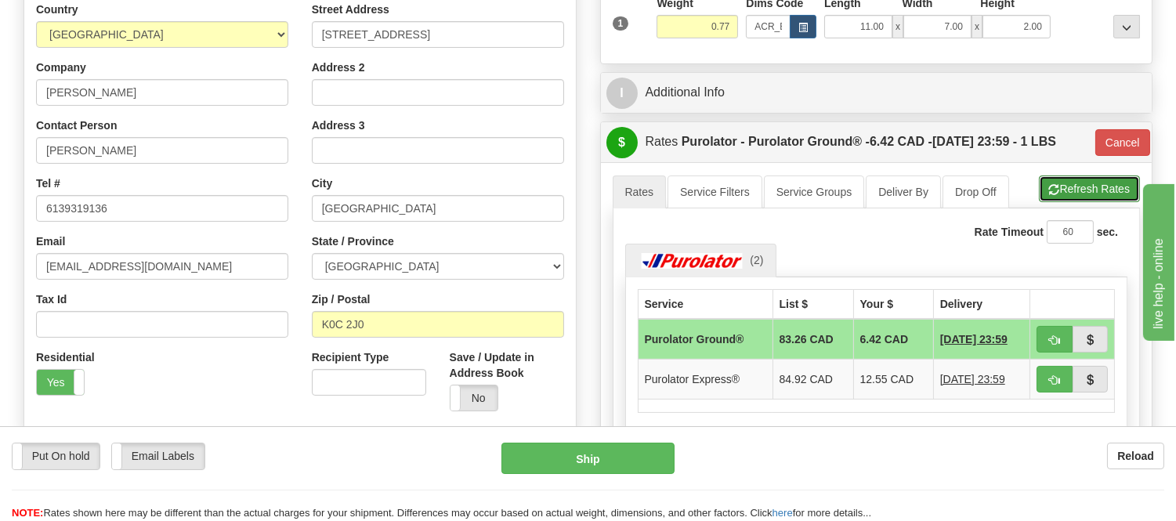
click at [1076, 191] on button "Refresh Rates" at bounding box center [1089, 189] width 101 height 27
type input "260"
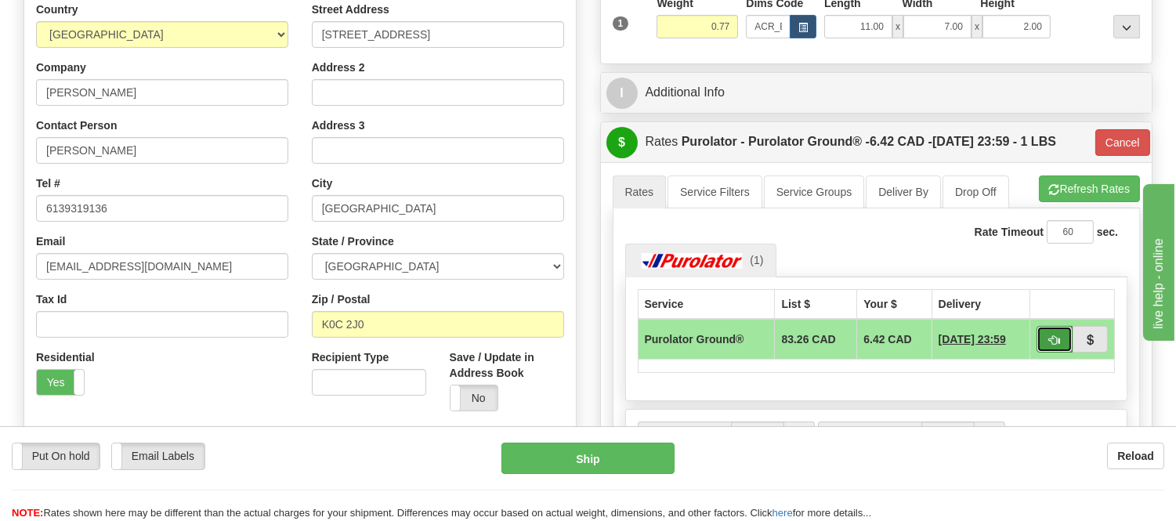
click at [1055, 341] on span "button" at bounding box center [1054, 340] width 11 height 10
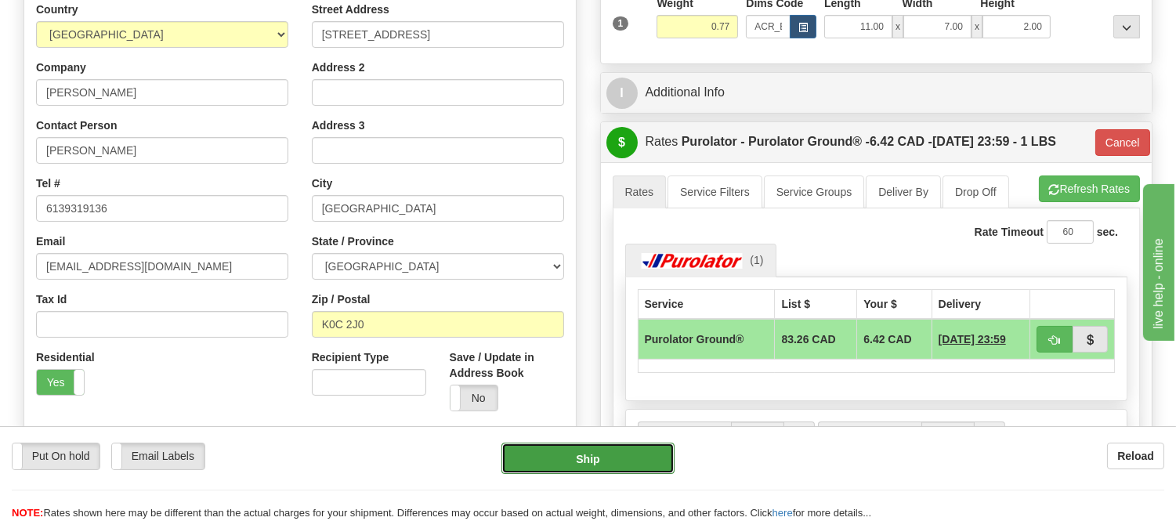
click at [643, 451] on button "Ship" at bounding box center [588, 458] width 172 height 31
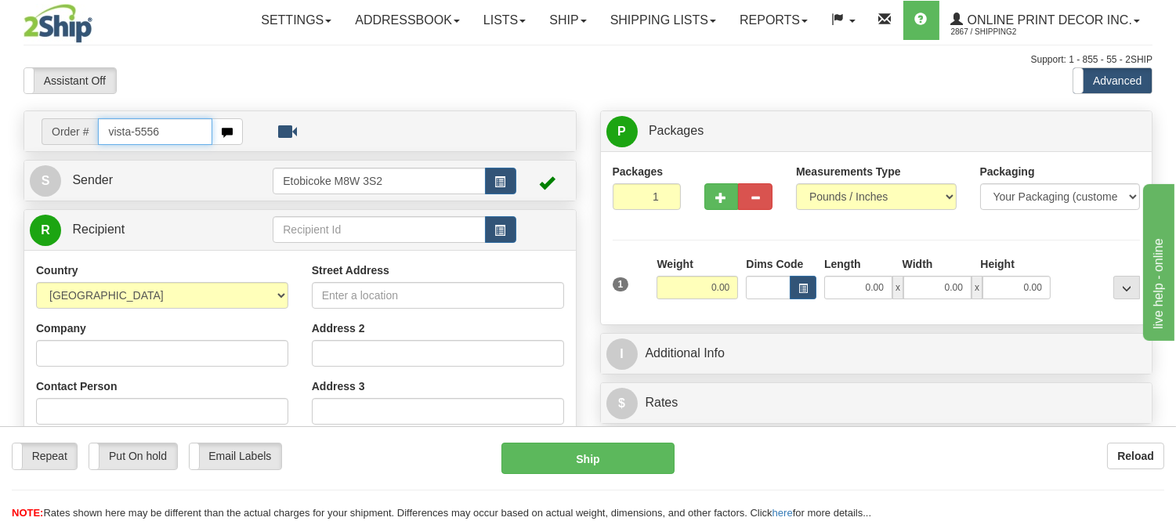
type input "vista-5556"
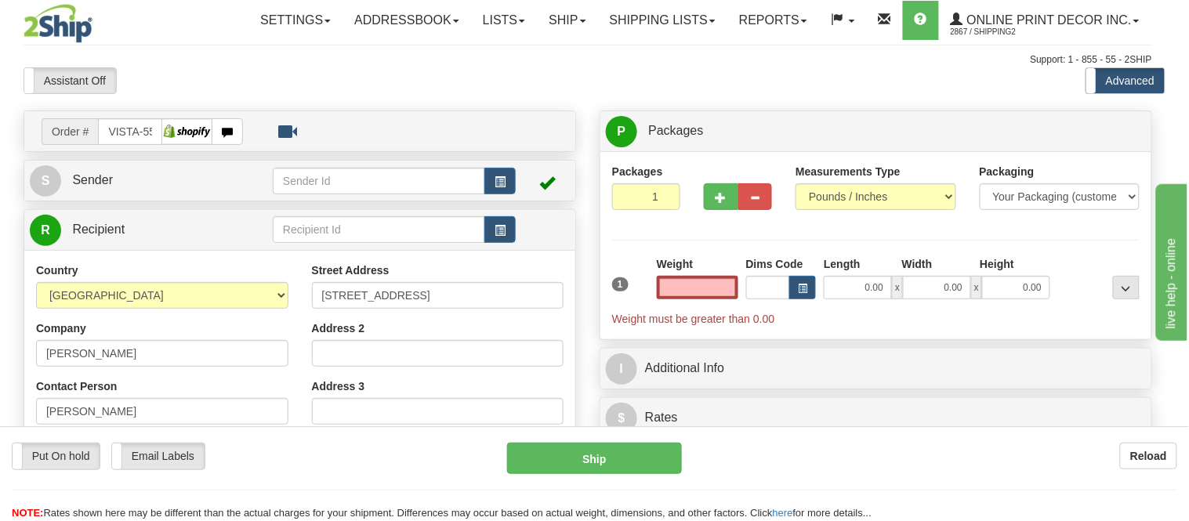
type input "HALIFAX"
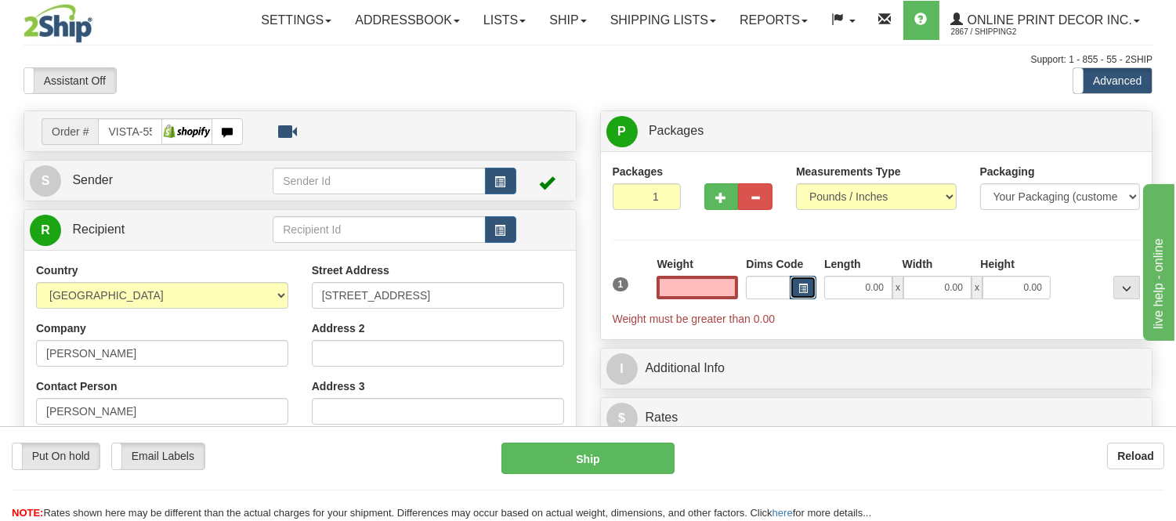
type input "0.00"
click at [805, 288] on span "button" at bounding box center [803, 288] width 9 height 9
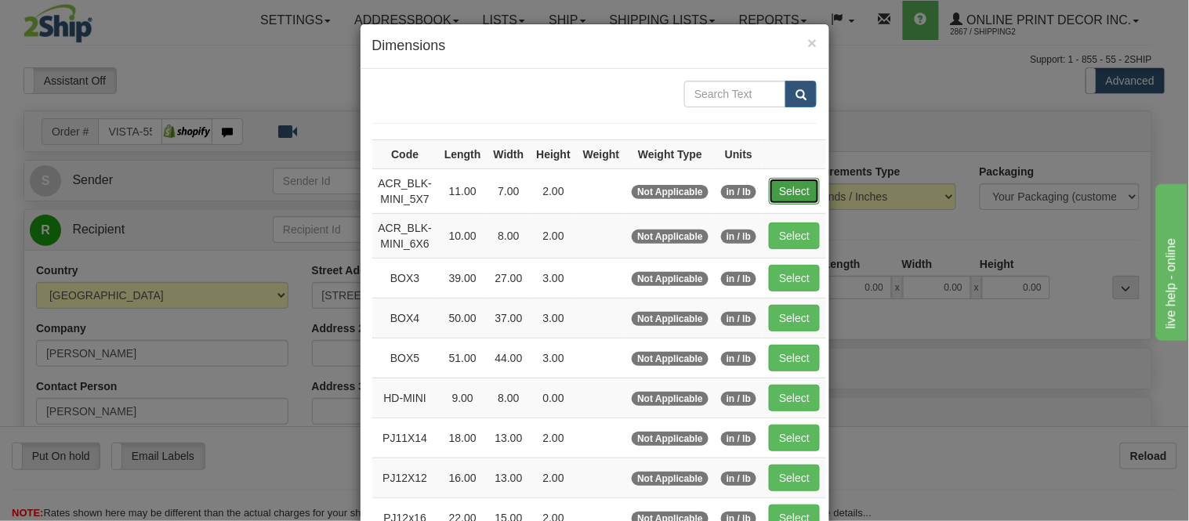
click at [796, 186] on button "Select" at bounding box center [794, 191] width 51 height 27
type input "ACR_BLK-MINI_5X7"
type input "11.00"
type input "7.00"
type input "2.00"
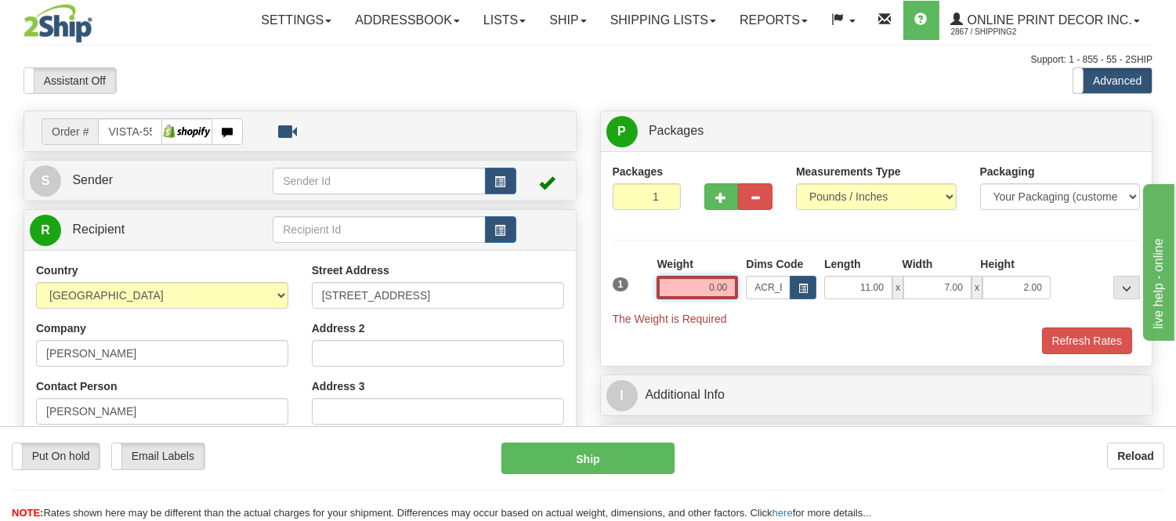
drag, startPoint x: 730, startPoint y: 283, endPoint x: 654, endPoint y: 335, distance: 91.3
click at [654, 335] on div "1 Weight 0.00 Dims Code ACR_BLK-MINI_5X7 Length Width x" at bounding box center [877, 305] width 528 height 98
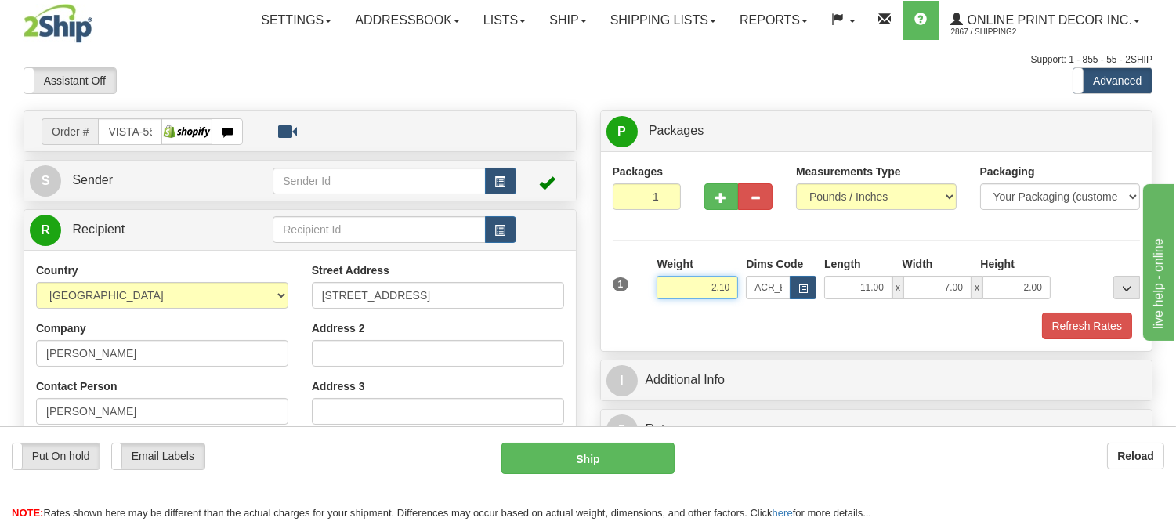
click at [733, 293] on input "2.10" at bounding box center [697, 288] width 81 height 24
type input "2.00"
click at [1103, 334] on button "Refresh Rates" at bounding box center [1087, 326] width 90 height 27
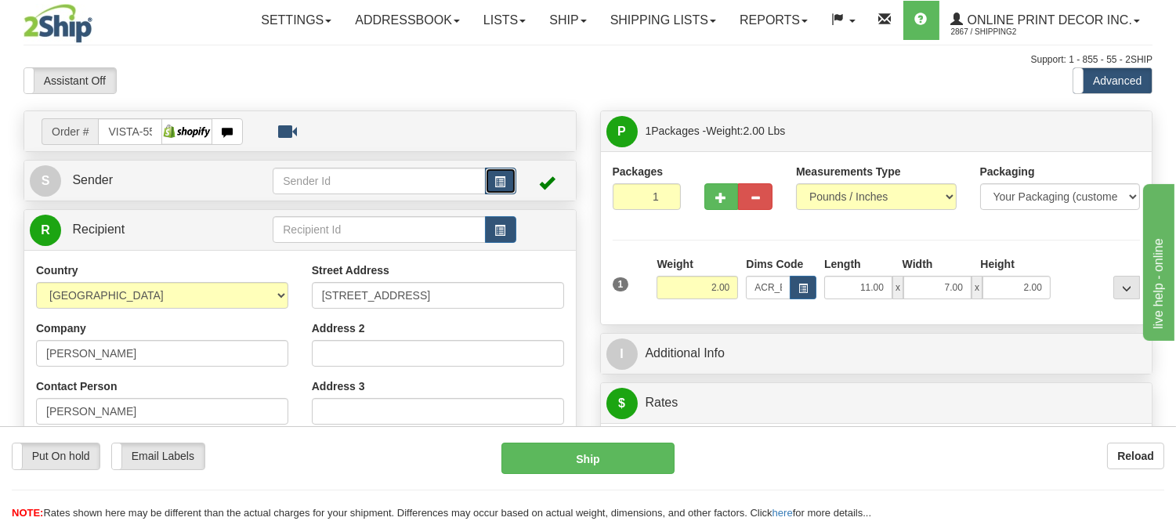
click at [503, 185] on span "button" at bounding box center [500, 182] width 11 height 10
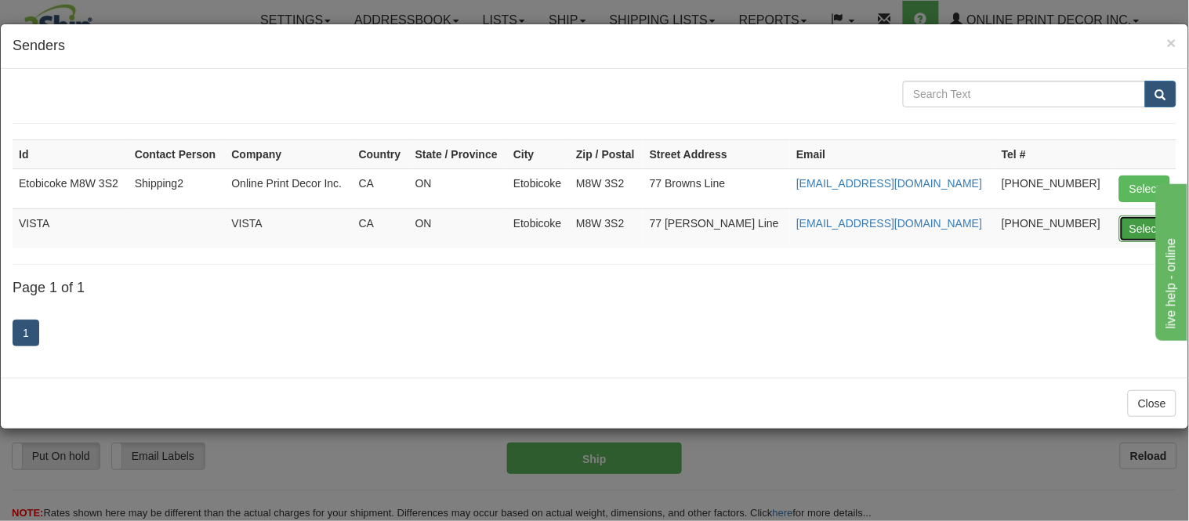
click at [1139, 223] on button "Select" at bounding box center [1144, 228] width 51 height 27
type input "VISTA"
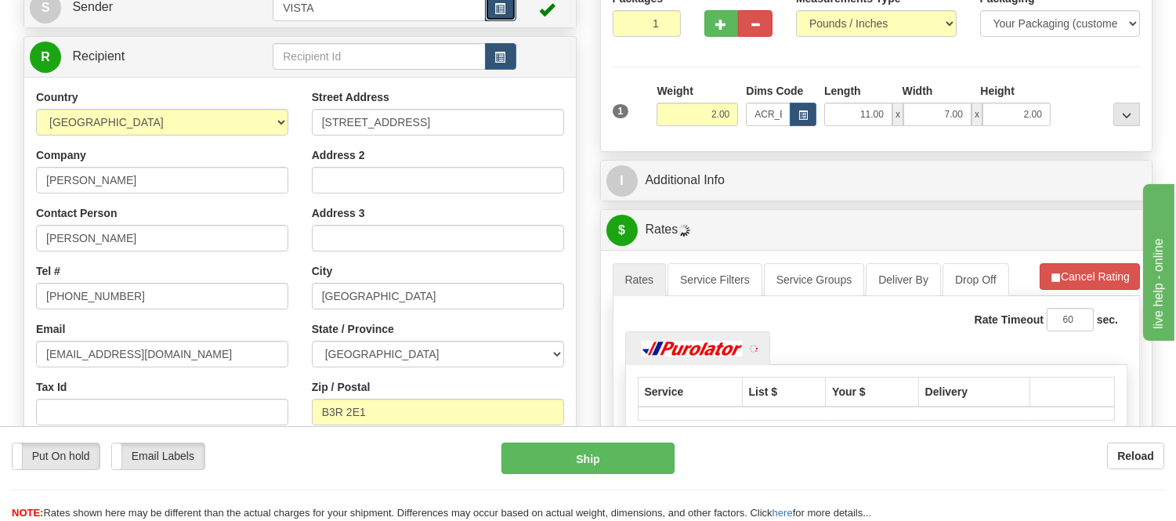
scroll to position [174, 0]
click at [1059, 274] on button "Cancel Rating" at bounding box center [1090, 276] width 100 height 27
click at [1059, 274] on button "Refresh Rates" at bounding box center [1089, 276] width 101 height 27
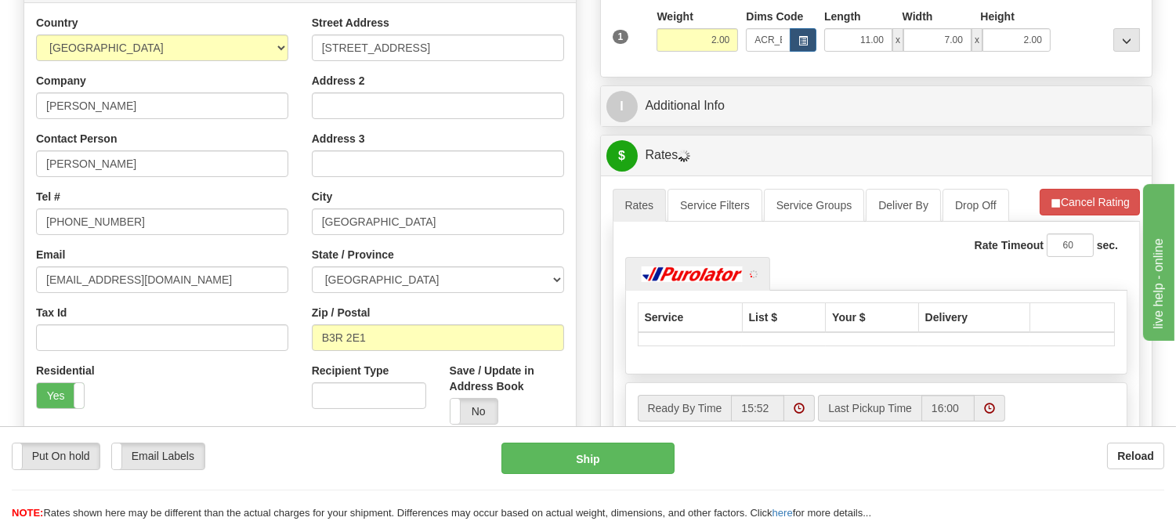
scroll to position [348, 0]
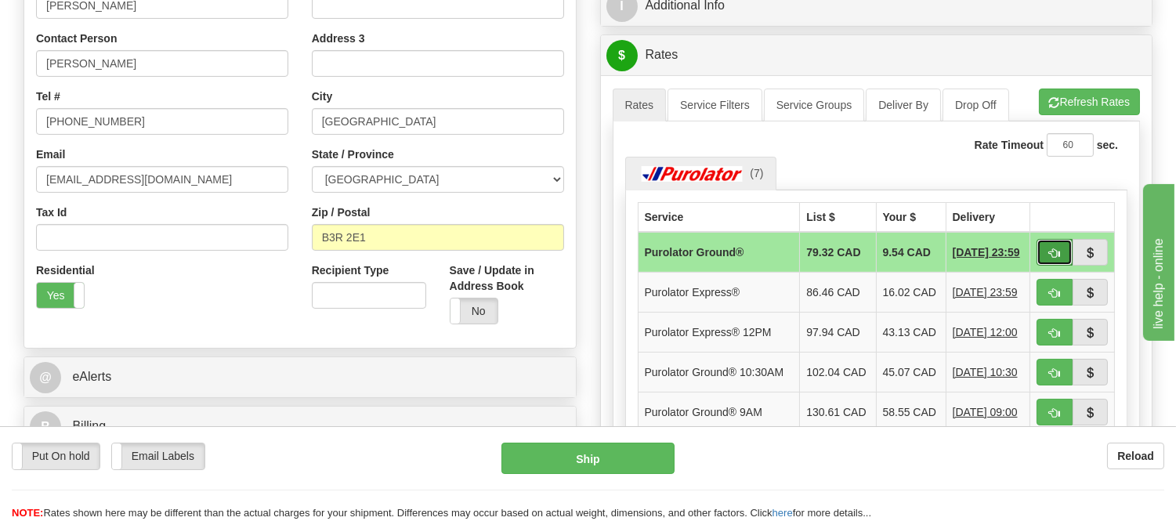
click at [1048, 248] on button "button" at bounding box center [1055, 252] width 36 height 27
type input "260"
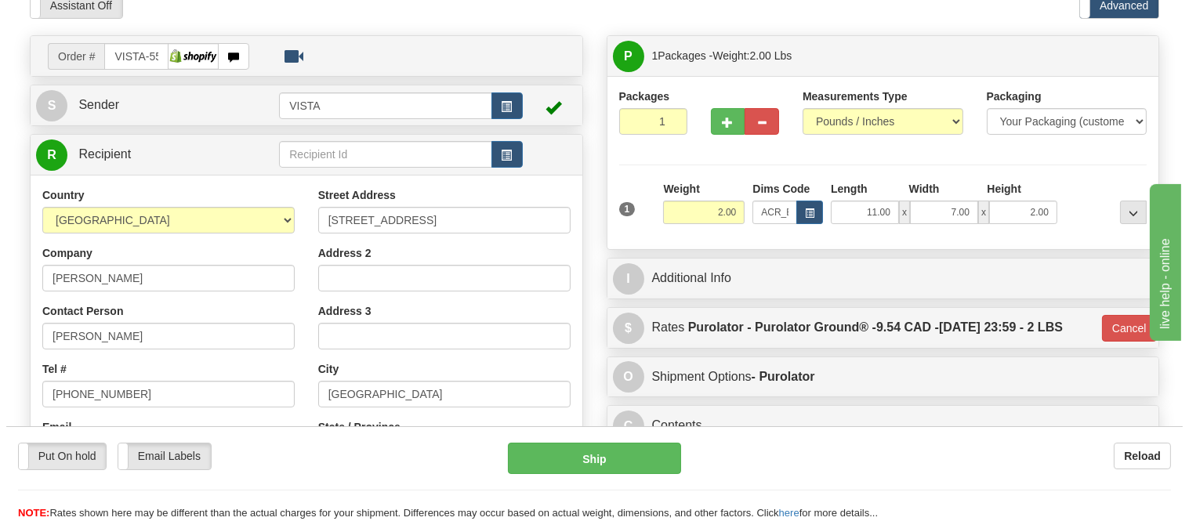
scroll to position [174, 0]
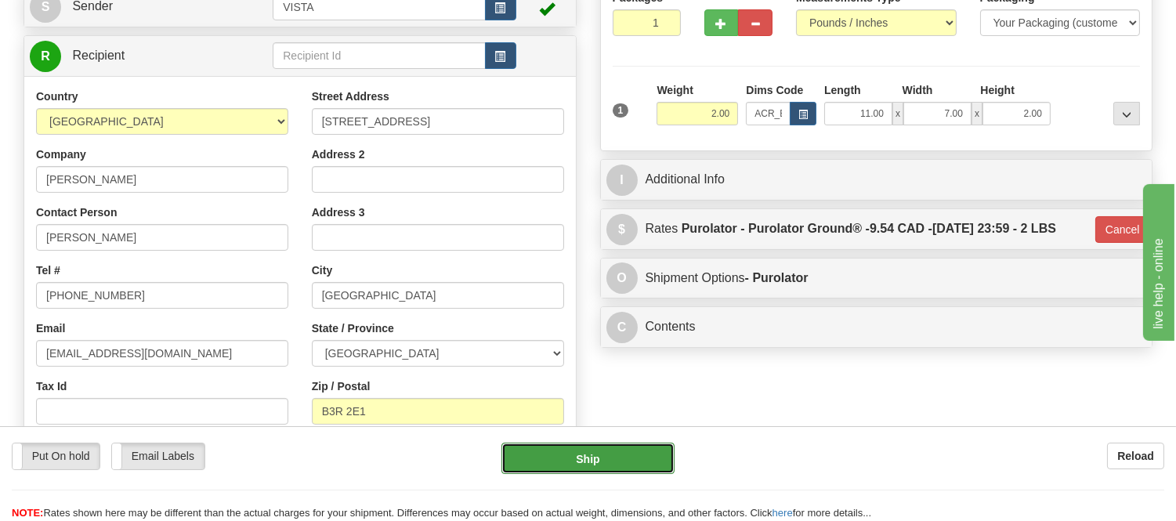
click at [560, 461] on button "Ship" at bounding box center [588, 458] width 172 height 31
